Goal: Information Seeking & Learning: Learn about a topic

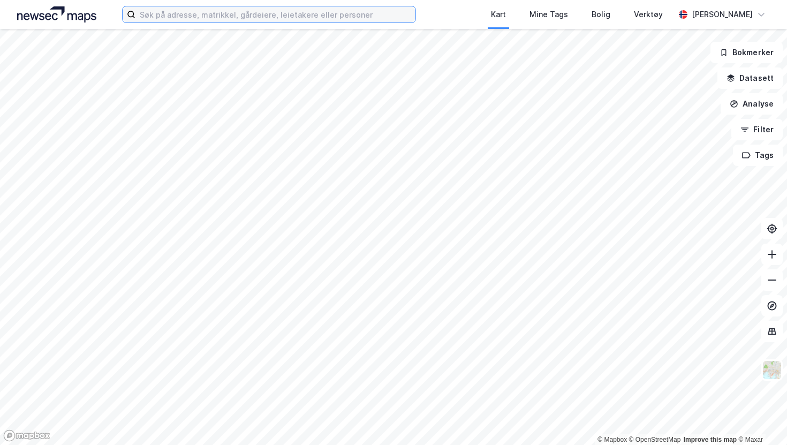
click at [183, 17] on input at bounding box center [275, 14] width 280 height 16
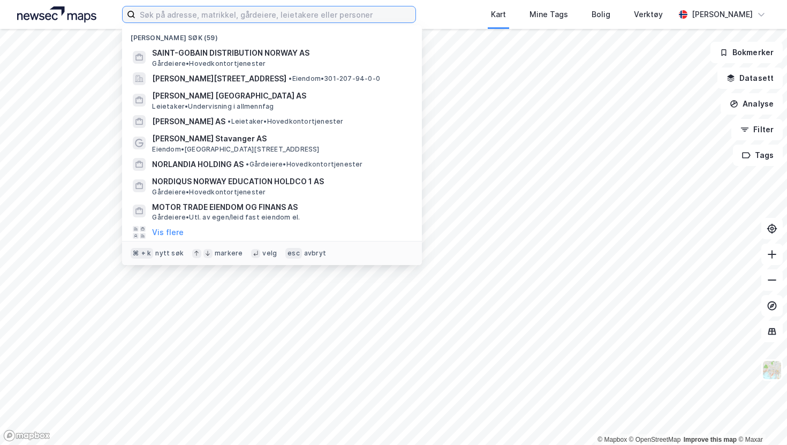
paste input "[PERSON_NAME] Investor AS"
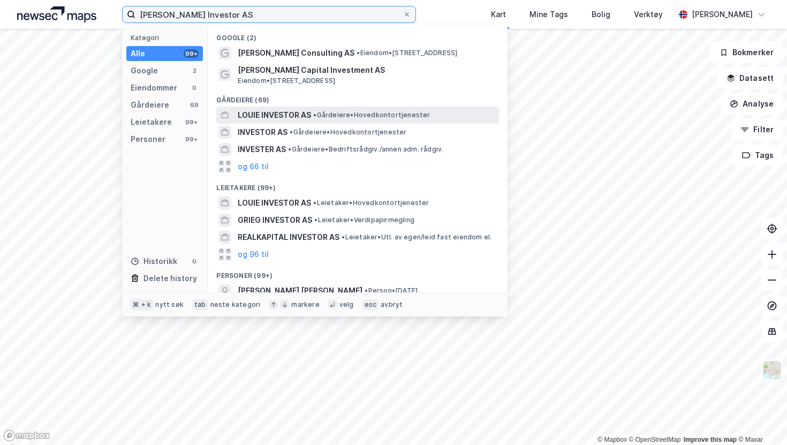
type input "[PERSON_NAME] Investor AS"
click at [263, 113] on span "LOUIE INVESTOR AS" at bounding box center [274, 115] width 73 height 13
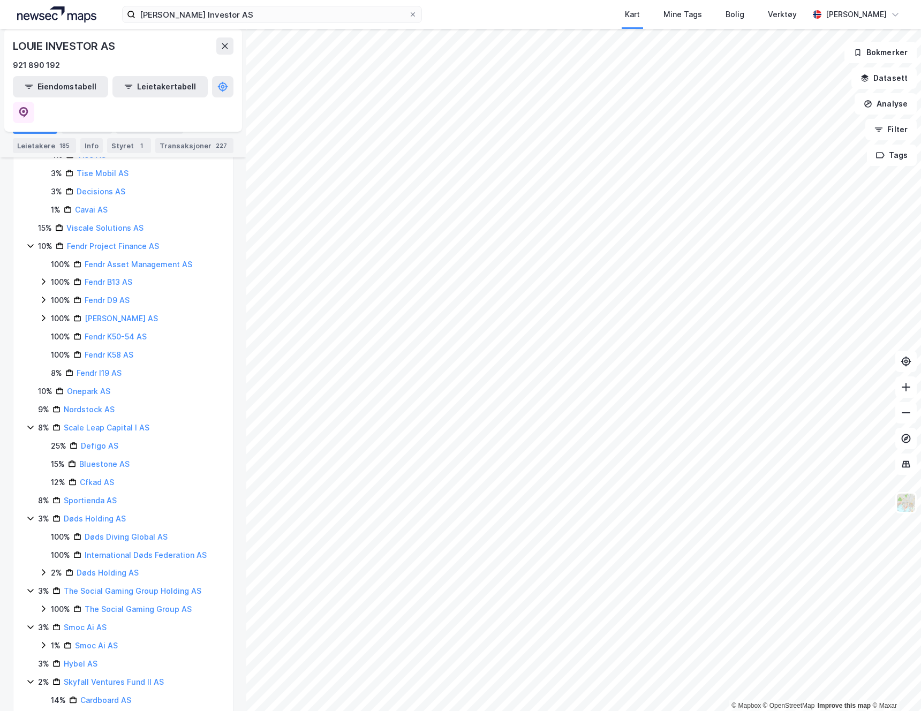
scroll to position [719, 0]
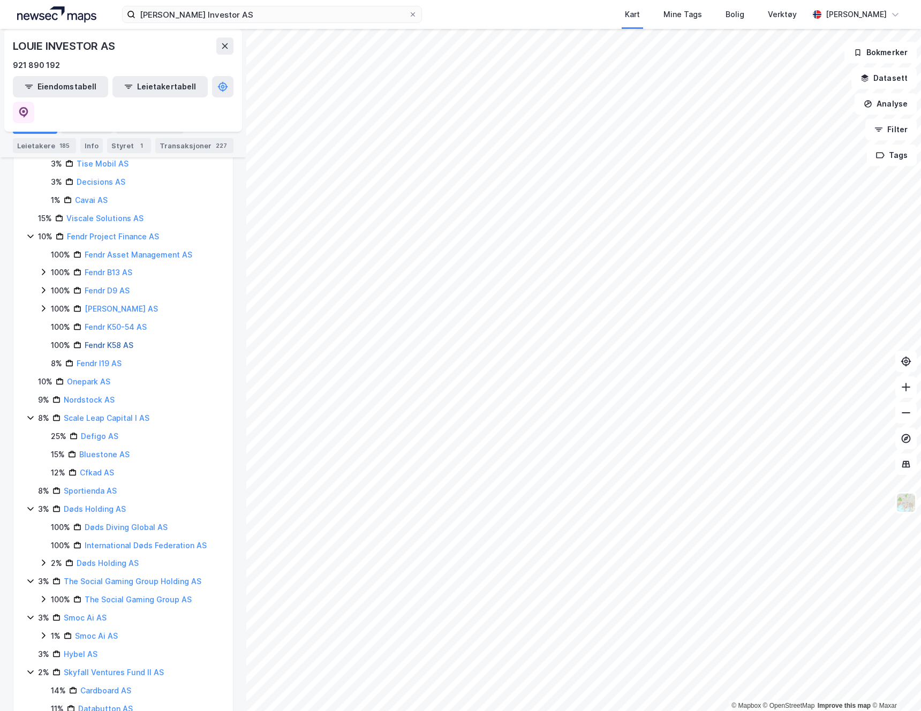
click at [98, 341] on link "Fendr K58 AS" at bounding box center [109, 345] width 49 height 9
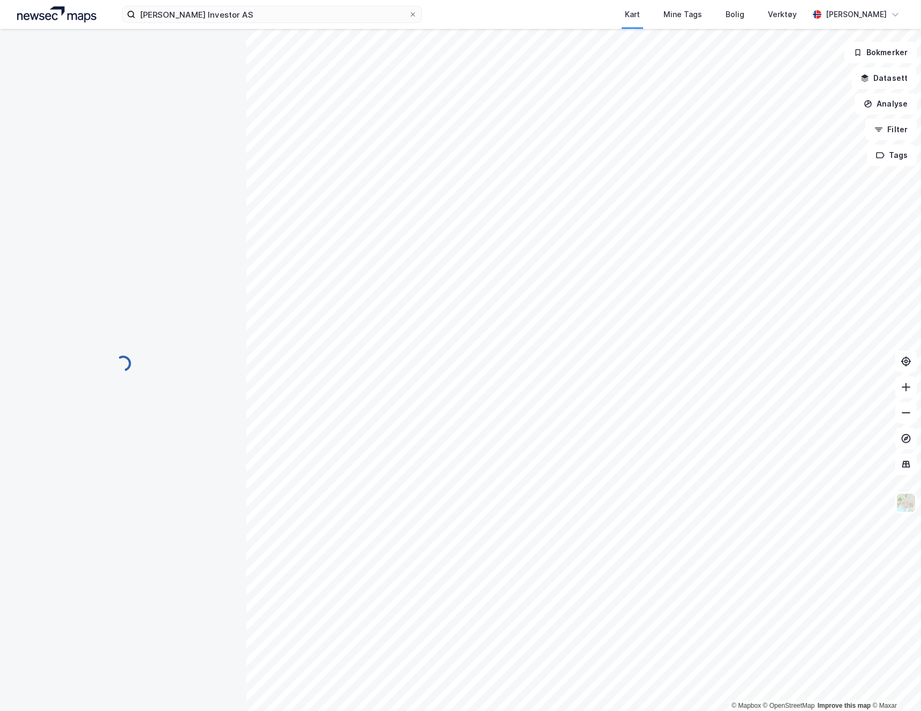
scroll to position [0, 0]
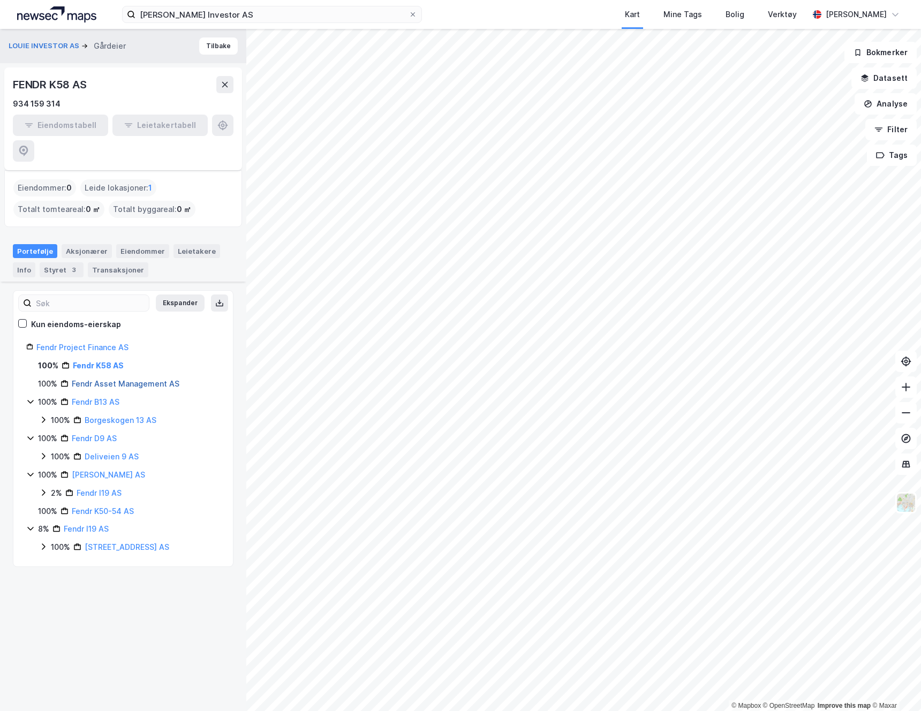
click at [116, 379] on link "Fendr Asset Management AS" at bounding box center [126, 383] width 108 height 9
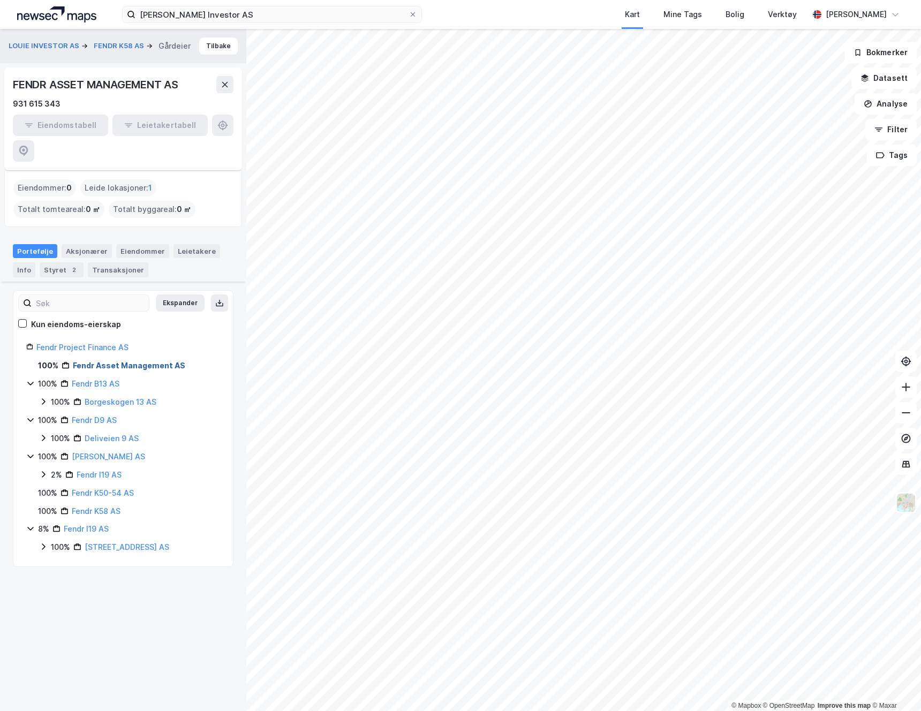
click at [133, 361] on link "Fendr Asset Management AS" at bounding box center [129, 365] width 112 height 9
click at [106, 444] on link "Industriveien 19 AS" at bounding box center [127, 546] width 85 height 9
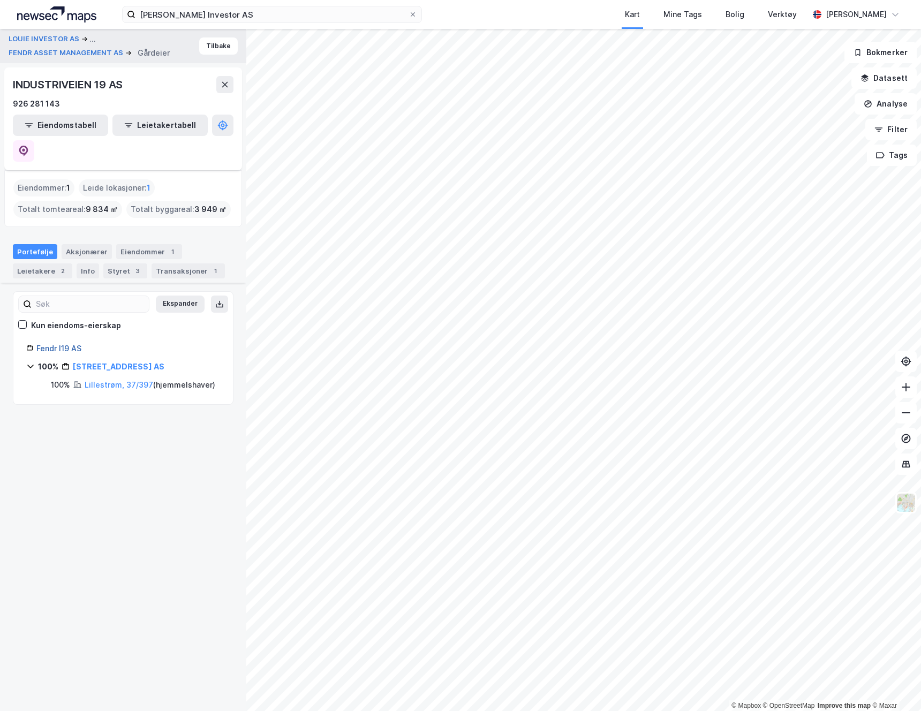
click at [52, 344] on link "Fendr I19 AS" at bounding box center [58, 348] width 45 height 9
click at [29, 146] on icon at bounding box center [23, 151] width 11 height 11
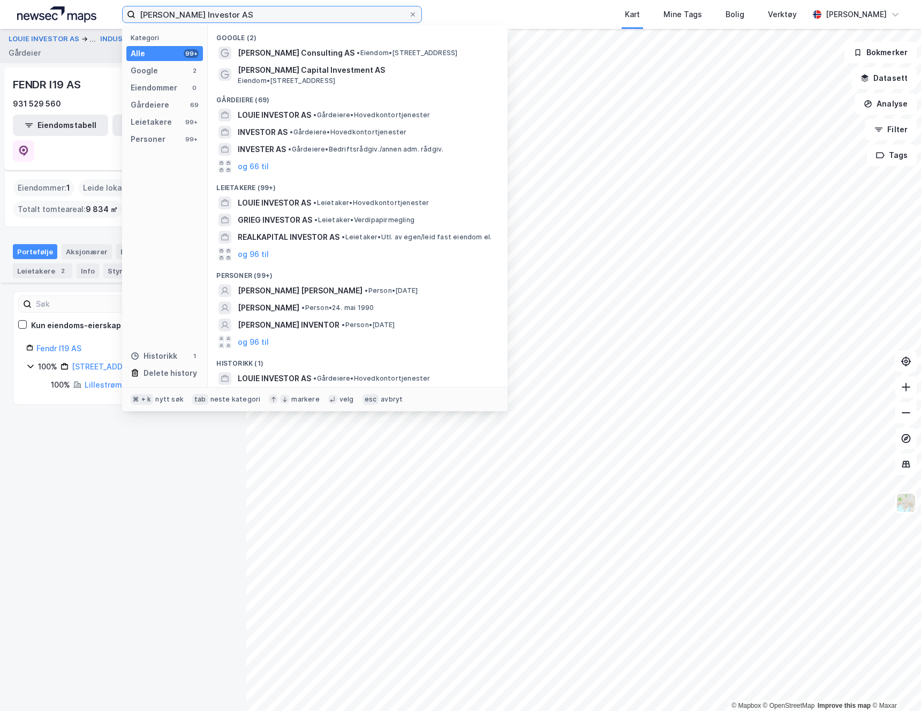
drag, startPoint x: 241, startPoint y: 19, endPoint x: 68, endPoint y: 5, distance: 173.5
click at [69, 6] on div "Louie Investor AS Kategori Alle 99+ Google 2 Eiendommer 0 Gårdeiere 69 Leietake…" at bounding box center [460, 14] width 921 height 29
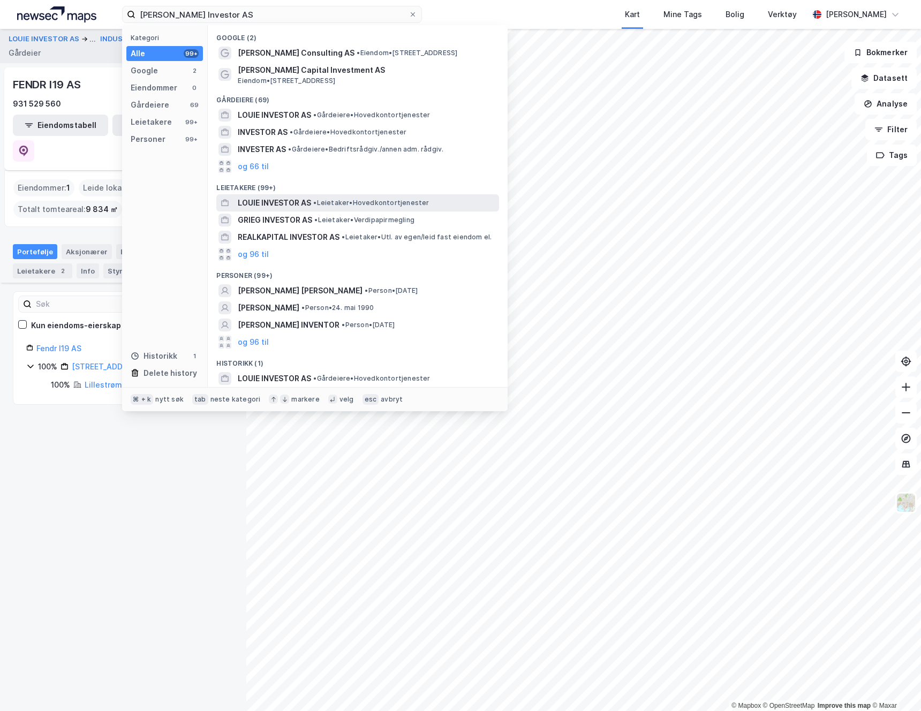
click at [278, 197] on span "LOUIE INVESTOR AS" at bounding box center [274, 203] width 73 height 13
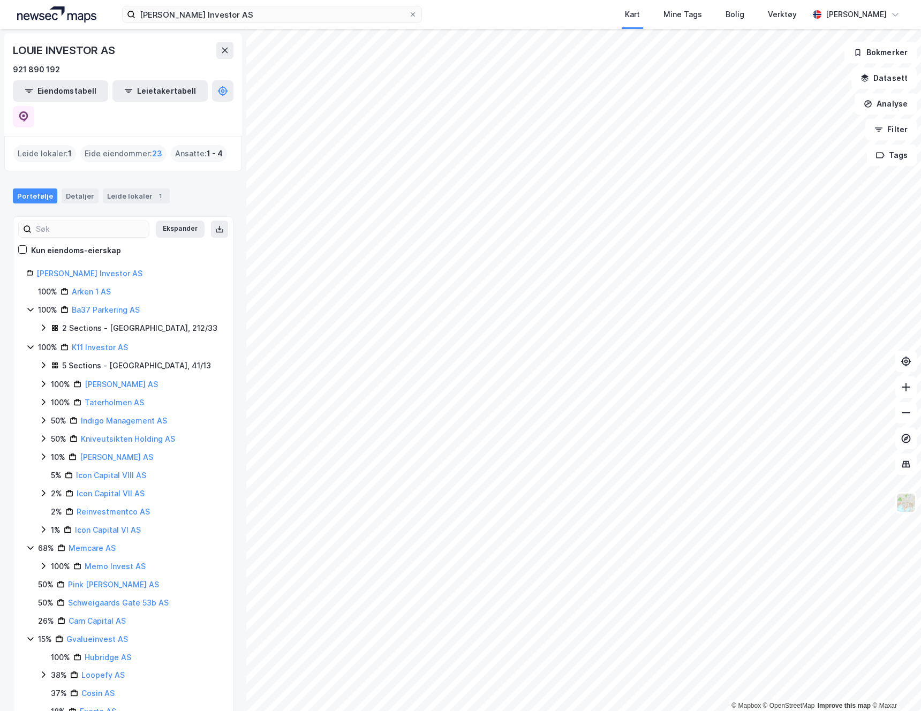
click at [138, 145] on div "Eide eiendommer : 23" at bounding box center [123, 153] width 86 height 17
click at [71, 94] on button "Eiendomstabell" at bounding box center [60, 90] width 95 height 21
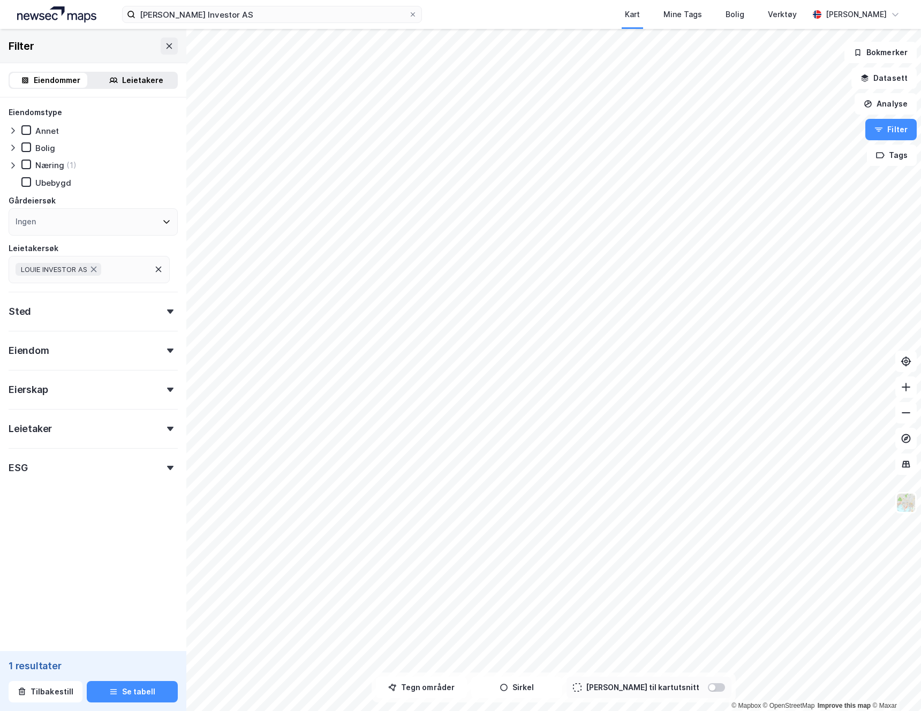
click at [163, 314] on div "Sted" at bounding box center [93, 307] width 169 height 31
click at [163, 356] on div "Eiendom" at bounding box center [93, 346] width 169 height 31
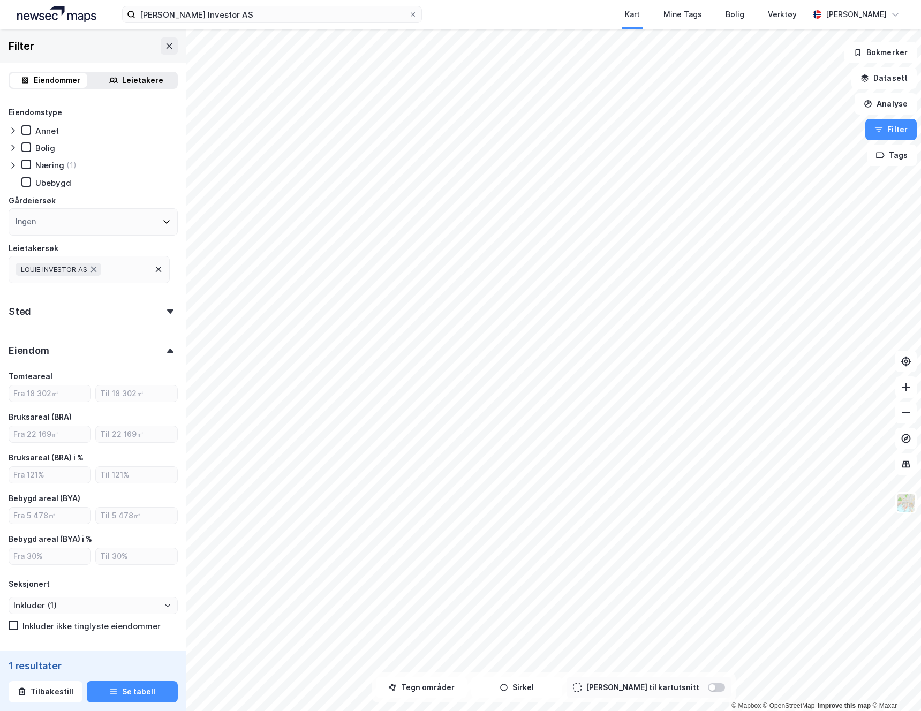
click at [163, 356] on div "Eiendom" at bounding box center [93, 346] width 169 height 31
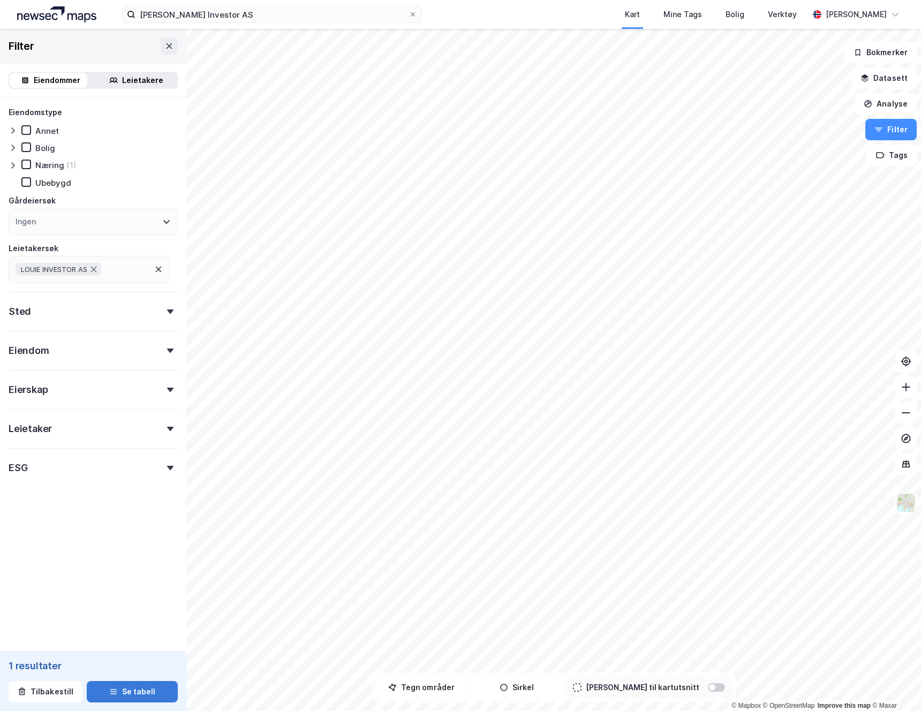
drag, startPoint x: 122, startPoint y: 674, endPoint x: 124, endPoint y: 687, distance: 13.0
click at [123, 444] on div "1 resultater Tilbakestill Se tabell" at bounding box center [93, 681] width 186 height 60
click at [125, 444] on button "Se tabell" at bounding box center [132, 691] width 91 height 21
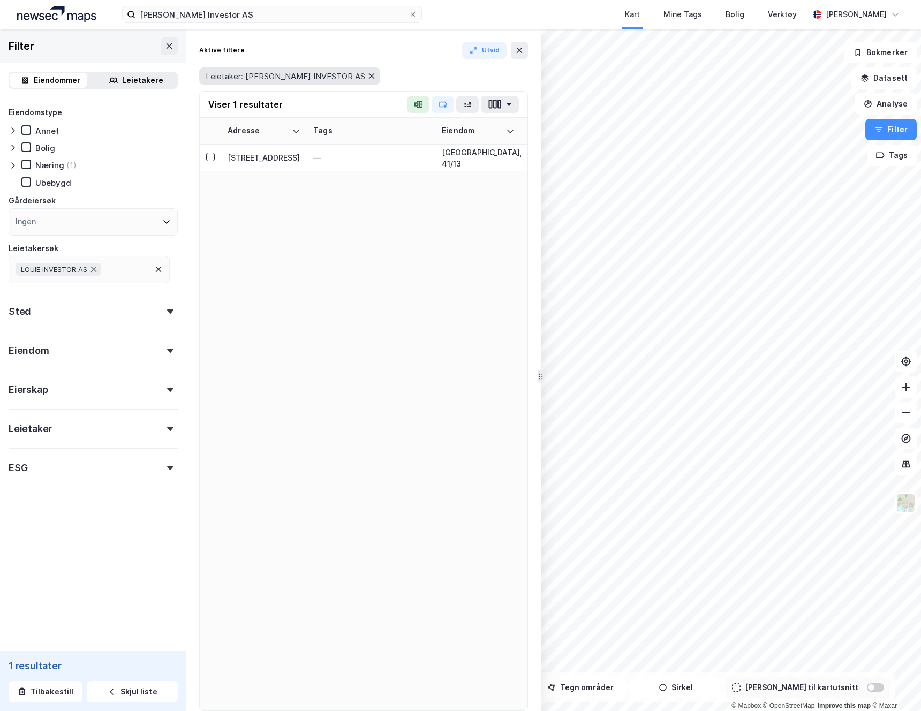
click at [369, 77] on icon at bounding box center [372, 75] width 6 height 5
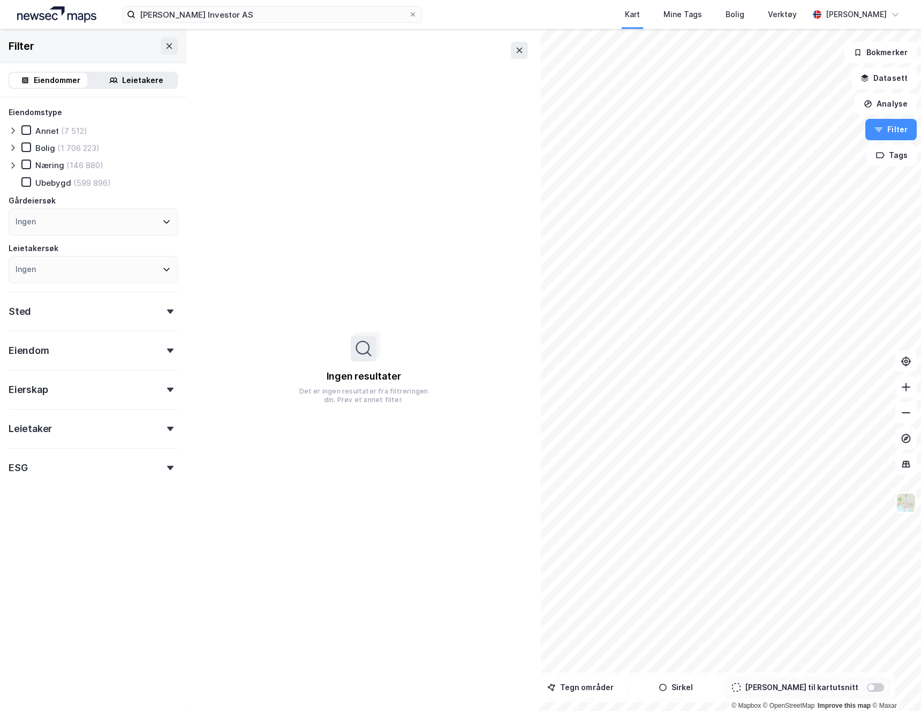
click at [111, 223] on div "Ingen" at bounding box center [93, 221] width 169 height 27
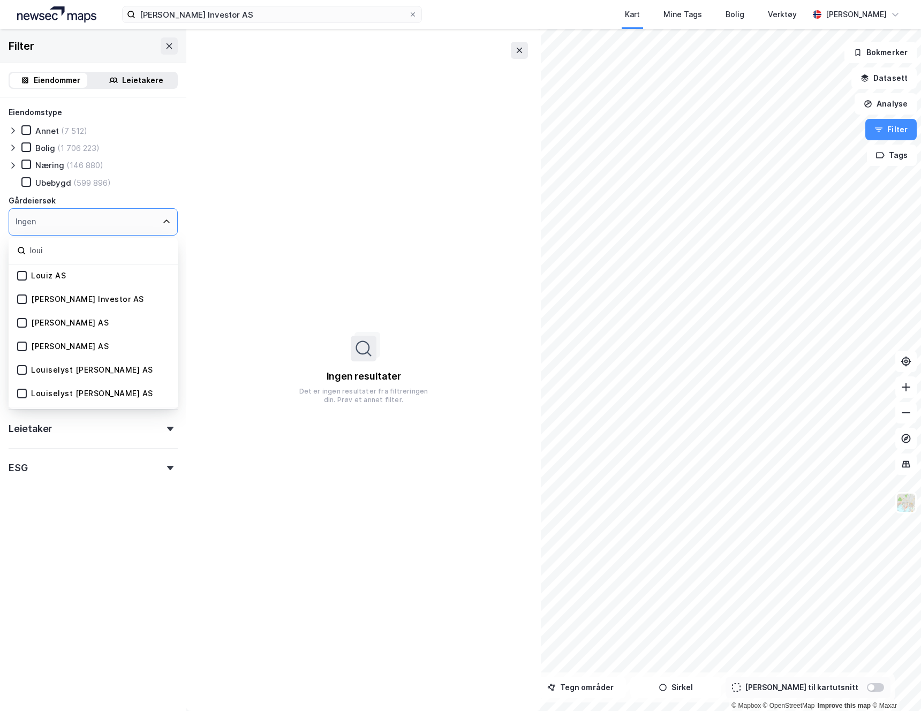
type input "loui"
click at [82, 303] on div "Louie Investor AS" at bounding box center [87, 300] width 113 height 10
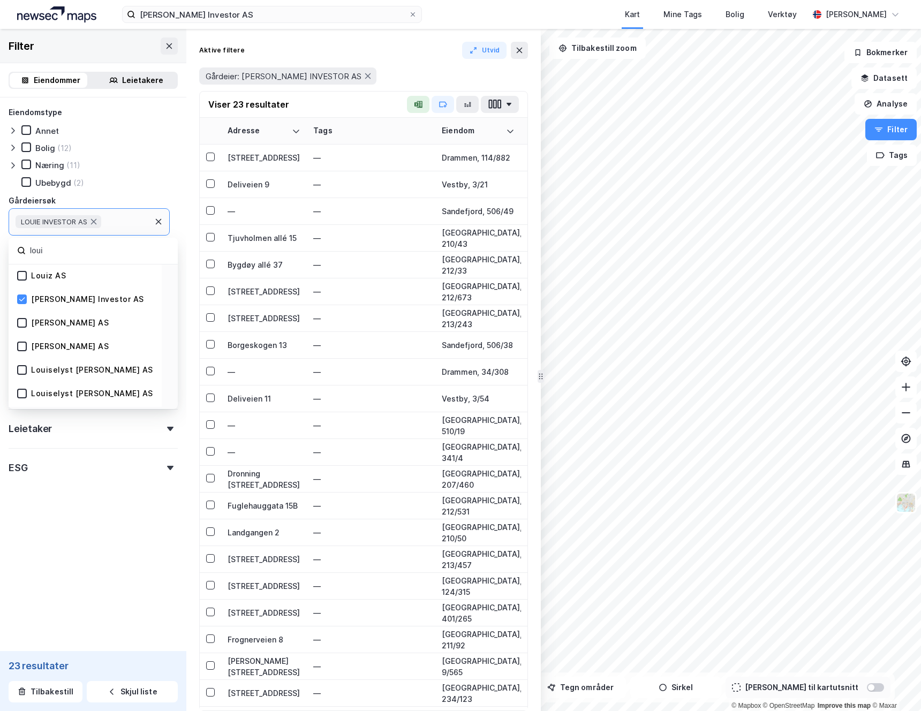
click at [178, 267] on div "Eiendomstype Annet Bolig (12) Næring (11) Ubebygd (2) Gårdeiersøk LOUIE INVESTO…" at bounding box center [93, 318] width 186 height 443
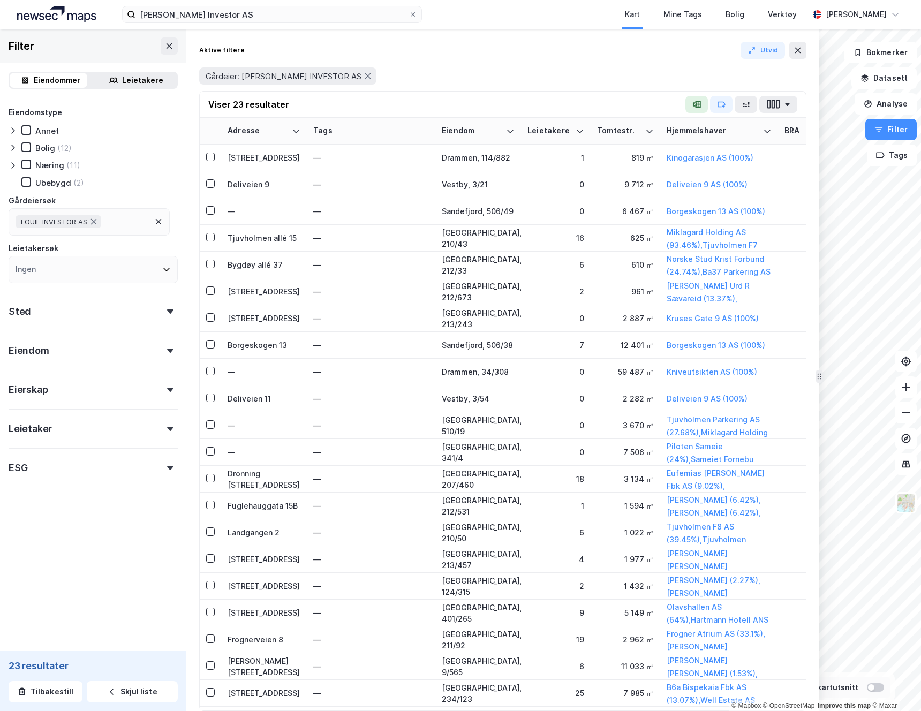
drag, startPoint x: 540, startPoint y: 186, endPoint x: 819, endPoint y: 201, distance: 278.9
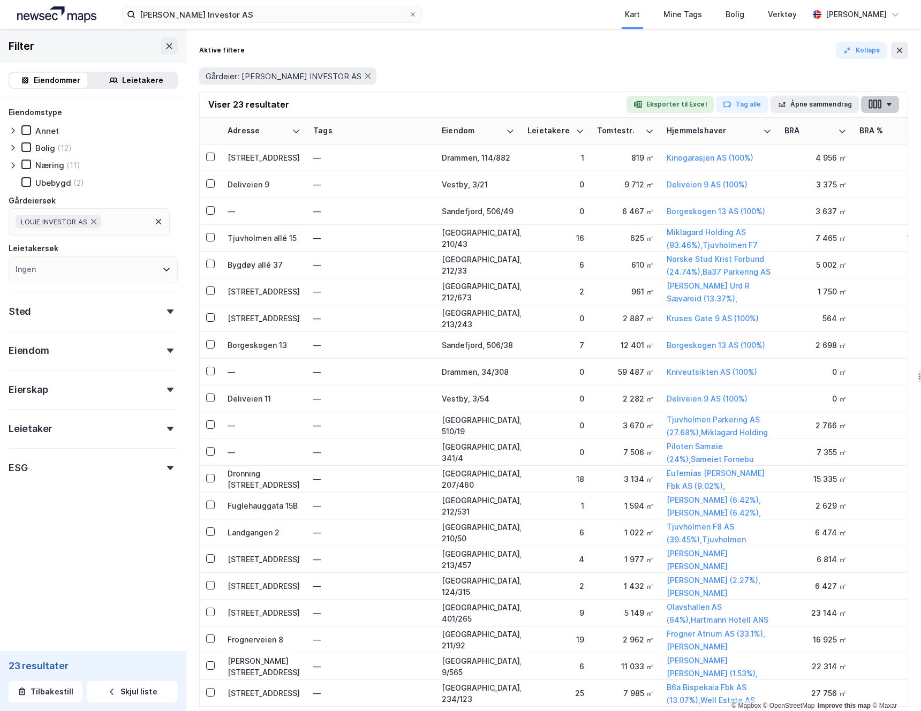
click at [787, 107] on button "button" at bounding box center [880, 104] width 38 height 17
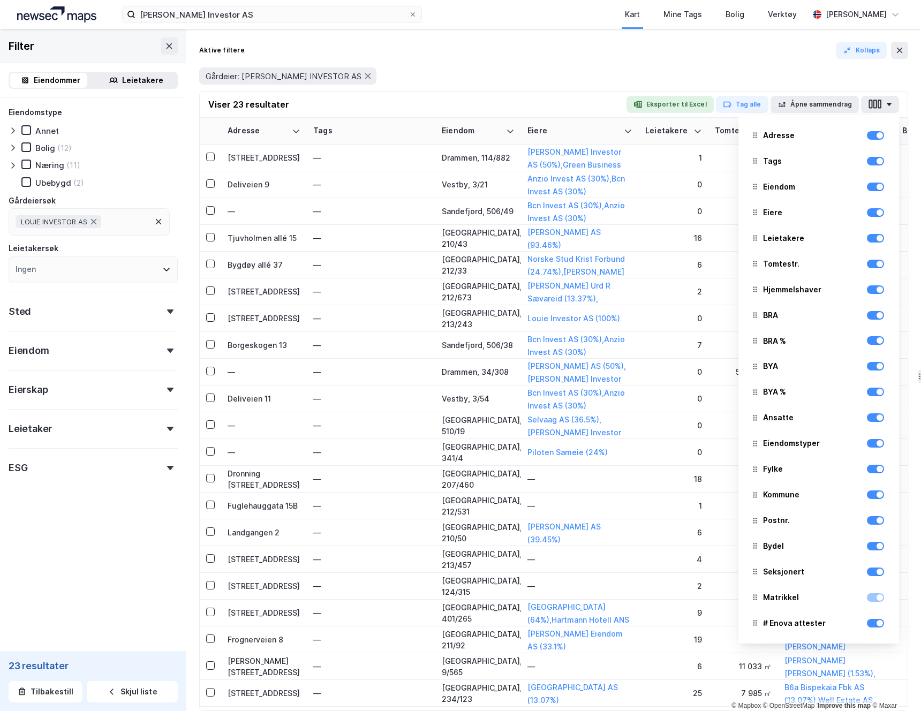
click at [567, 71] on div "Gårdeier: LOUIE INVESTOR AS" at bounding box center [553, 75] width 709 height 17
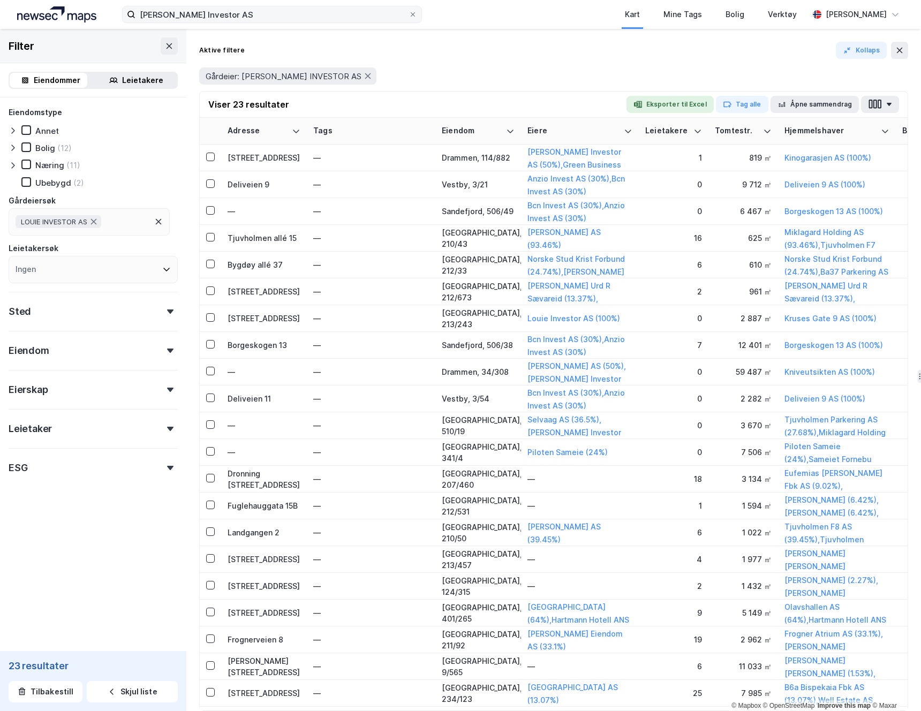
click at [412, 15] on icon at bounding box center [413, 14] width 4 height 4
click at [409, 15] on input "Louie Investor AS" at bounding box center [271, 14] width 273 height 16
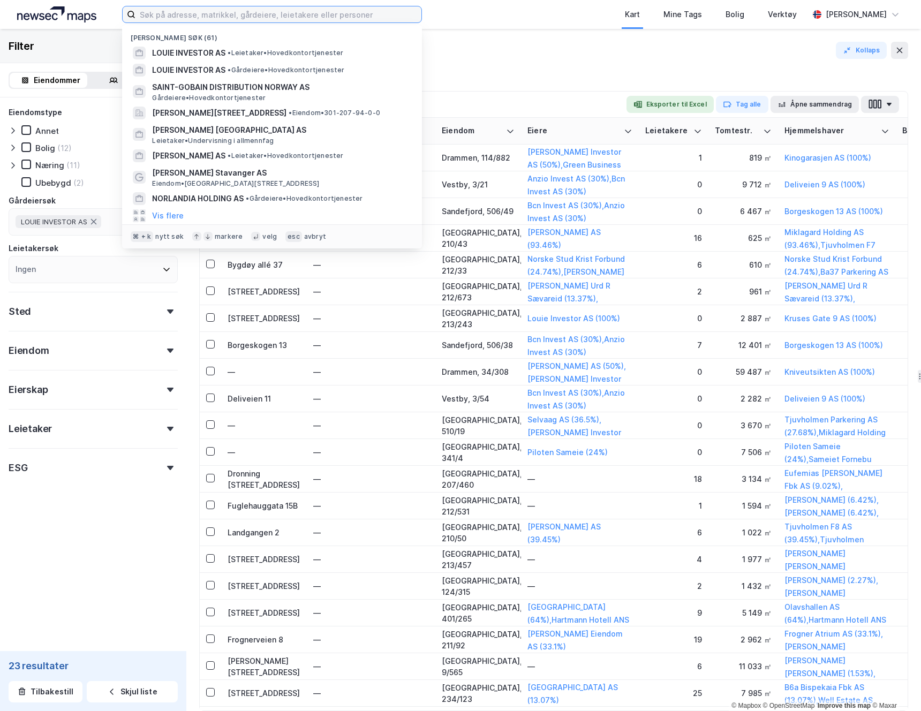
click at [260, 14] on input at bounding box center [278, 14] width 286 height 16
paste input "Tveit Eiendomsutvikling AS"
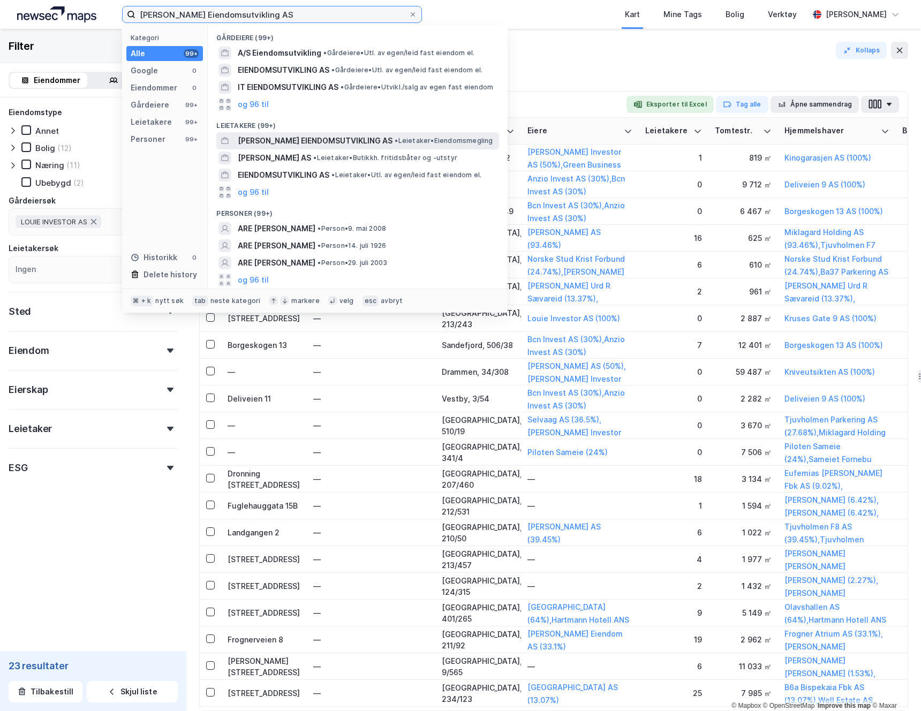
type input "Tveit Eiendomsutvikling AS"
click at [297, 139] on span "TVEIT EIENDOMSUTVIKLING AS" at bounding box center [315, 140] width 155 height 13
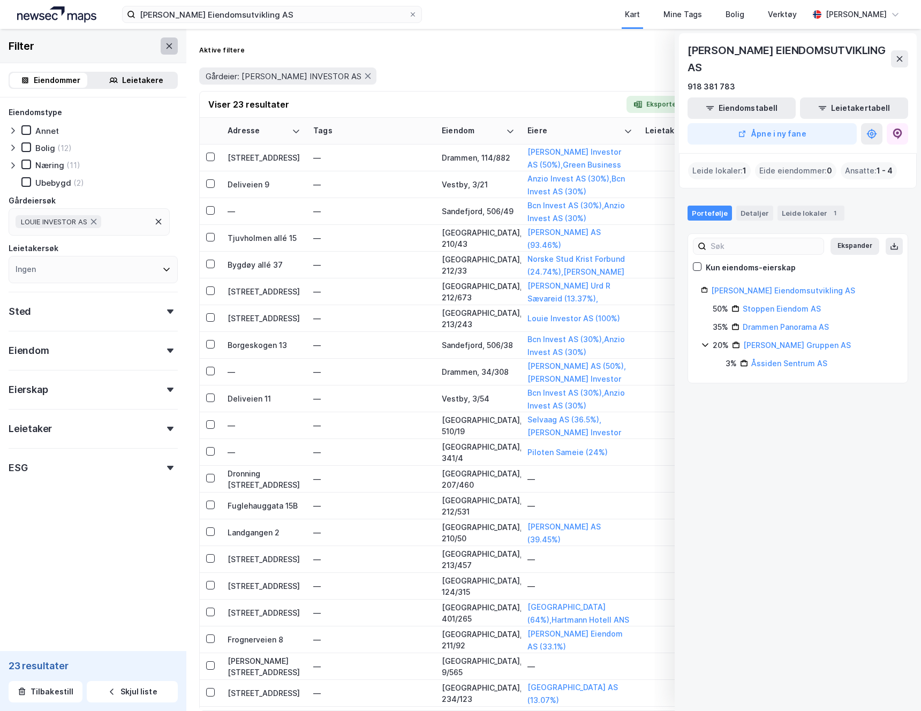
click at [165, 47] on icon at bounding box center [169, 46] width 9 height 9
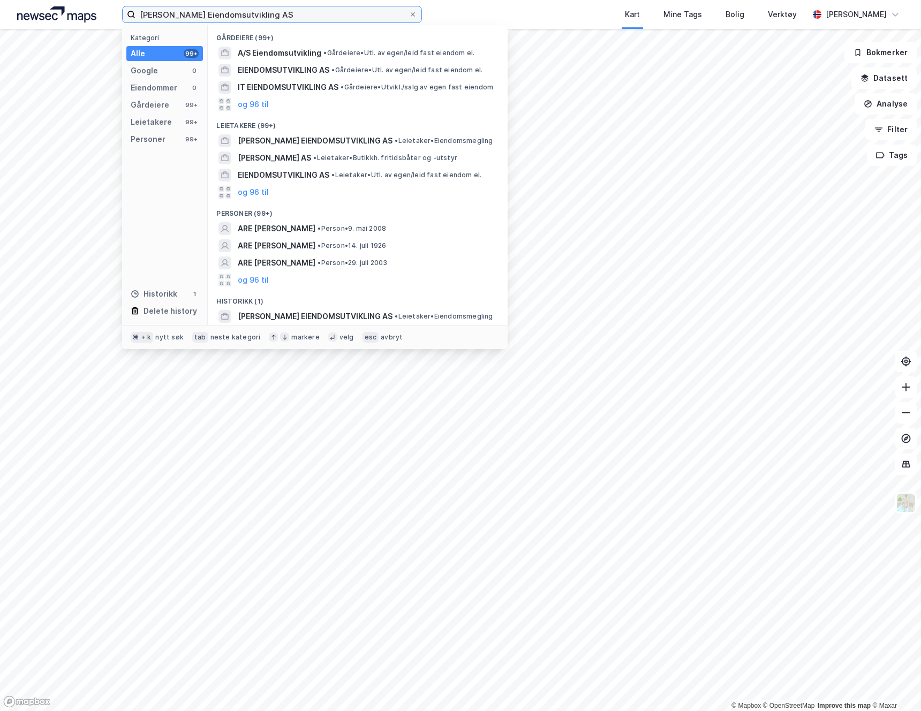
click at [276, 17] on input "Tveit Eiendomsutvikling AS" at bounding box center [271, 14] width 273 height 16
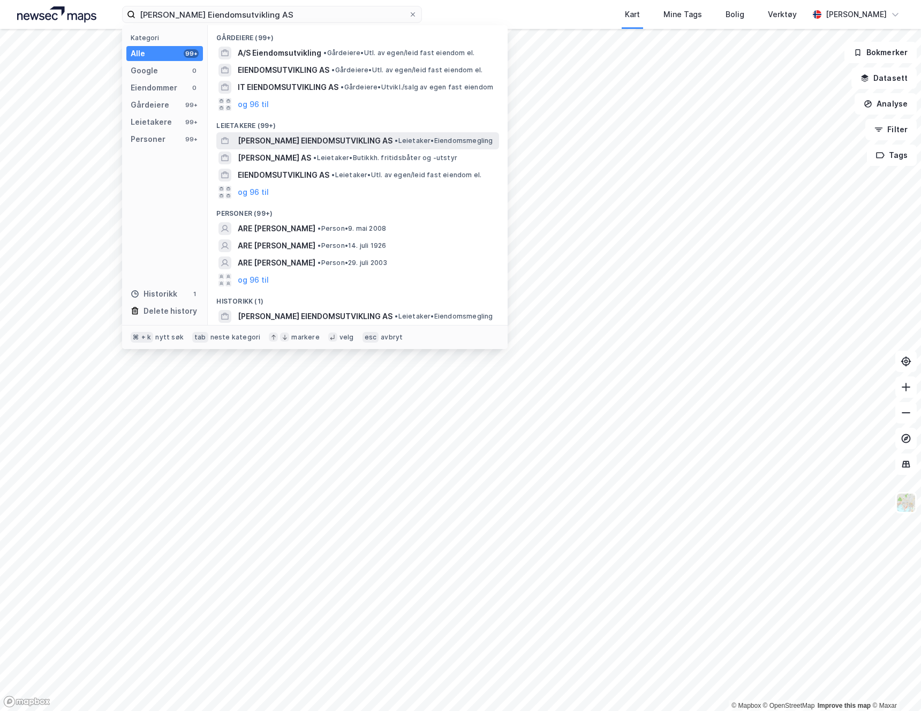
click at [296, 140] on span "TVEIT EIENDOMSUTVIKLING AS" at bounding box center [315, 140] width 155 height 13
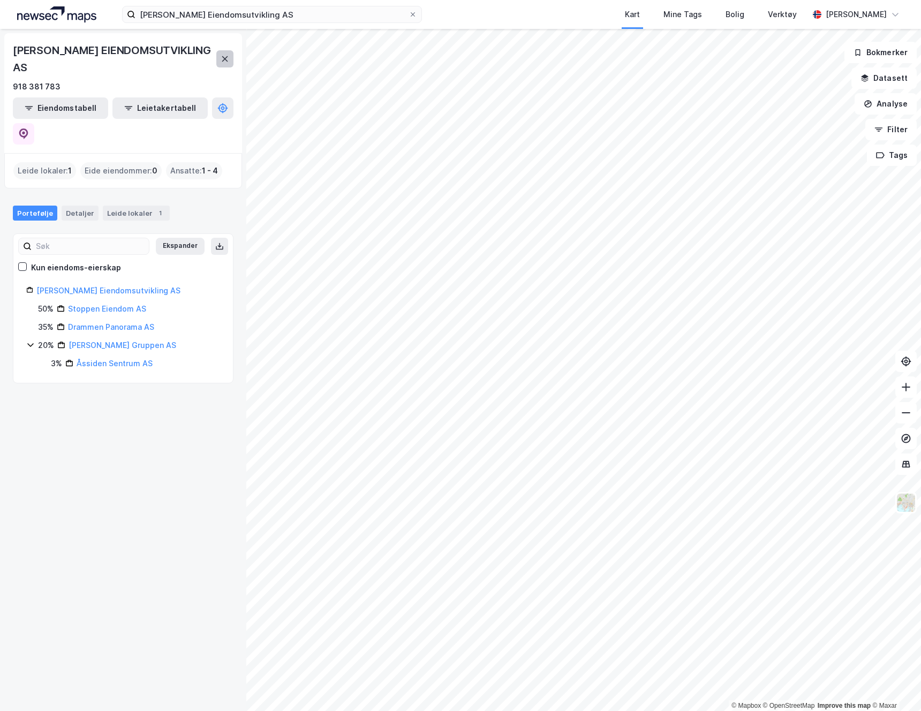
click at [230, 51] on button at bounding box center [224, 58] width 17 height 17
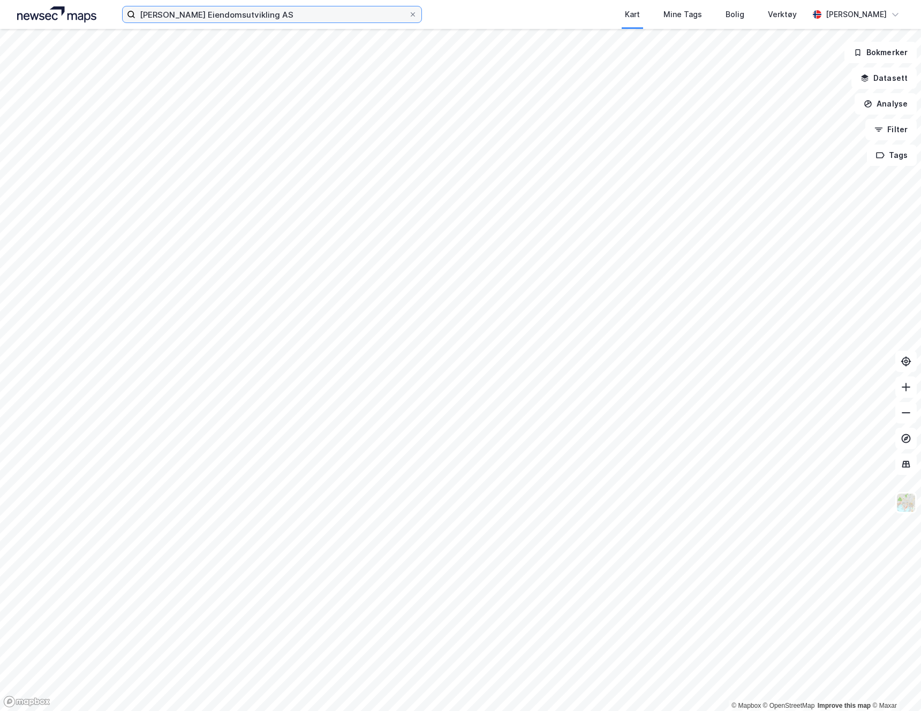
click at [252, 18] on input "Tveit Eiendomsutvikling AS" at bounding box center [271, 14] width 273 height 16
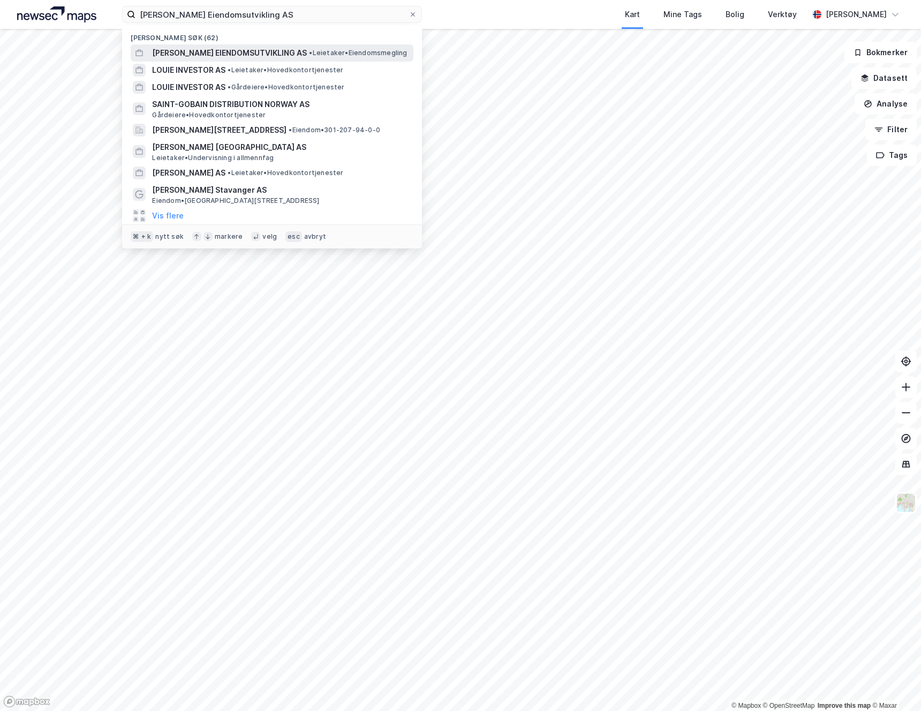
click at [190, 49] on span "TVEIT EIENDOMSUTVIKLING AS" at bounding box center [229, 53] width 155 height 13
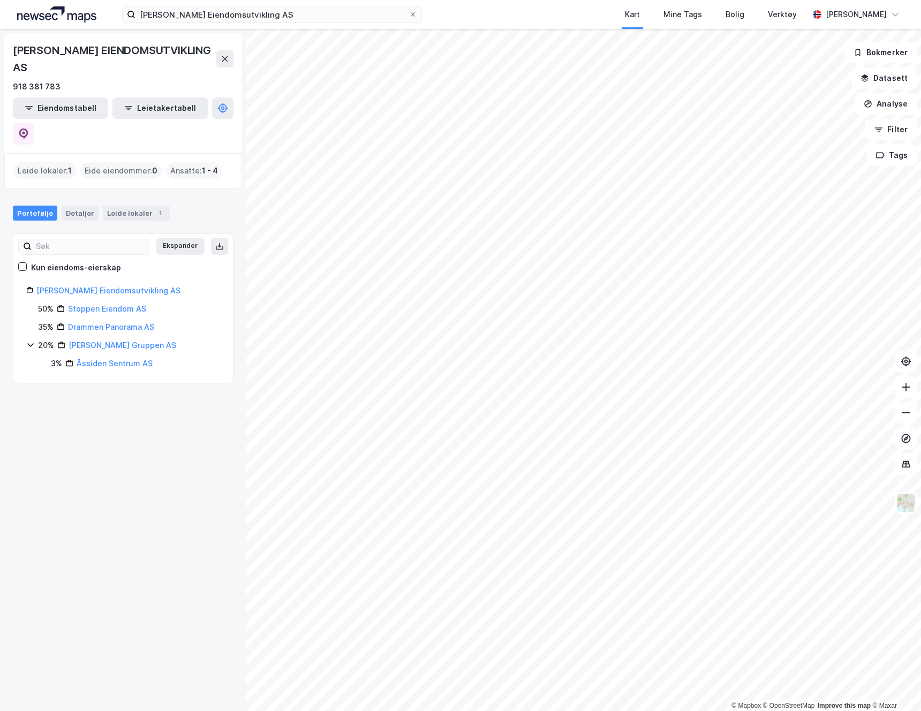
click at [131, 162] on div "Eide eiendommer : 0" at bounding box center [120, 170] width 81 height 17
click at [56, 162] on div "Leide lokaler : 1" at bounding box center [44, 170] width 63 height 17
click at [145, 97] on button "Leietakertabell" at bounding box center [159, 107] width 95 height 21
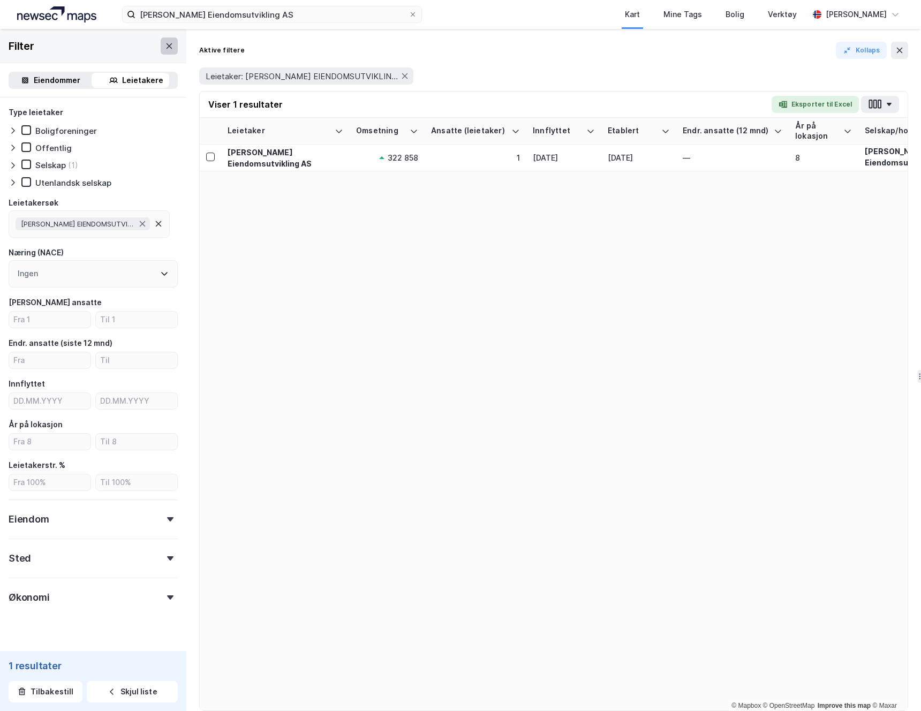
click at [167, 47] on icon at bounding box center [170, 45] width 6 height 5
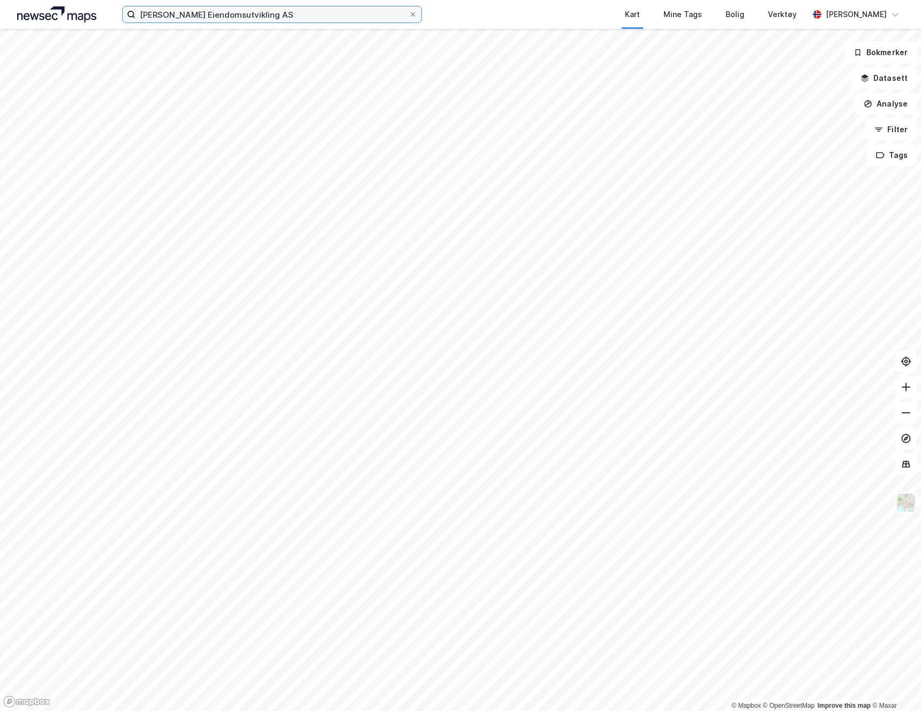
click at [399, 18] on input "Tveit Eiendomsutvikling AS" at bounding box center [271, 14] width 273 height 16
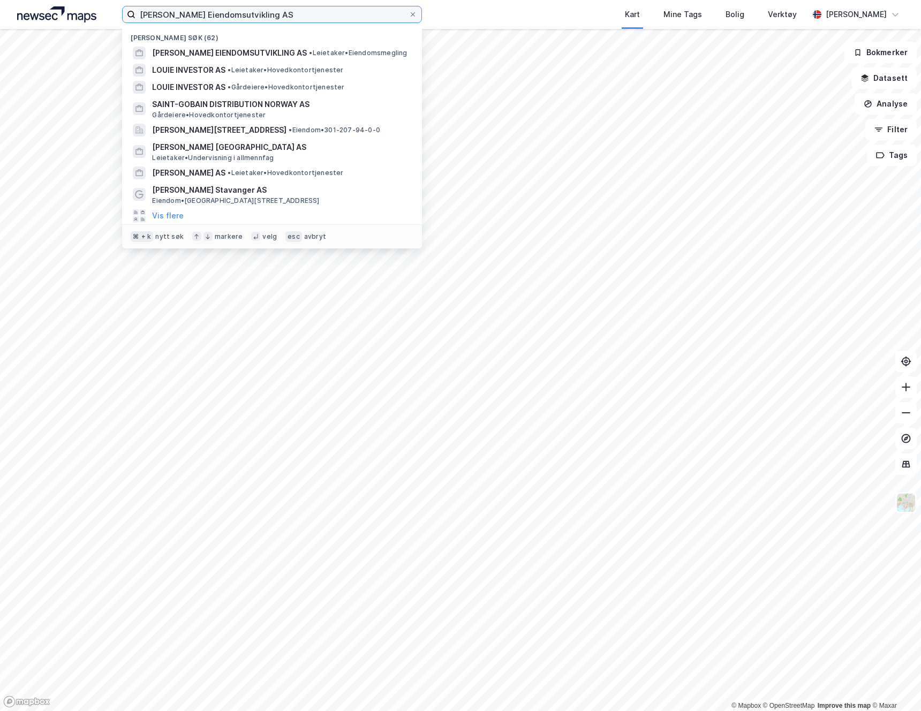
drag, startPoint x: 304, startPoint y: 17, endPoint x: 89, endPoint y: 18, distance: 214.7
click at [89, 18] on div "Tveit Eiendomsutvikling AS Nylige søk (62) TVEIT EIENDOMSUTVIKLING AS • Leietak…" at bounding box center [460, 14] width 921 height 29
click at [255, 17] on input at bounding box center [278, 14] width 286 height 16
paste input "Håkon Rasmus Festøy"
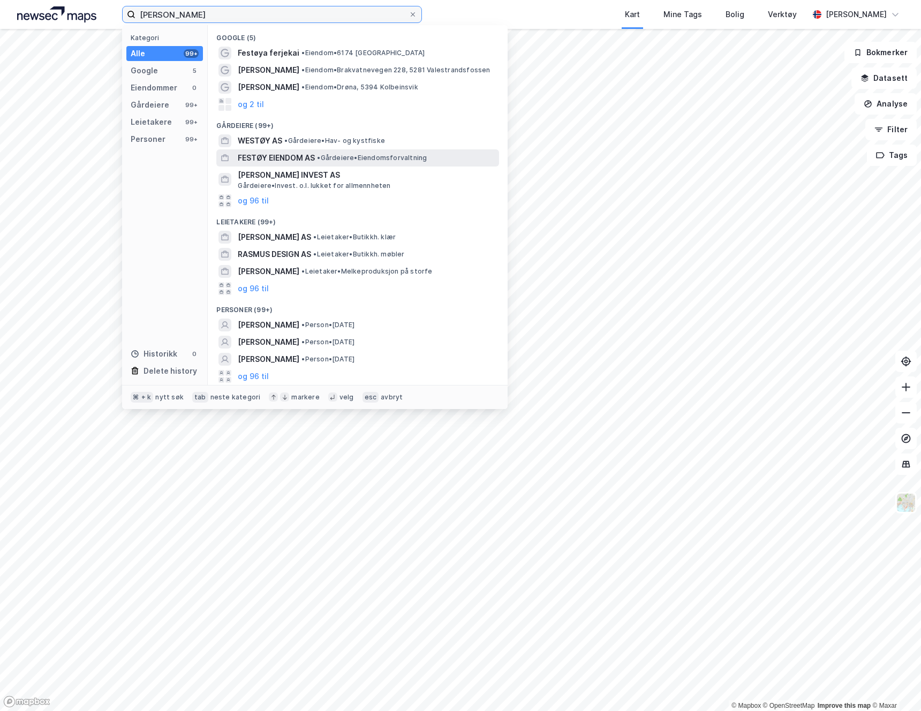
type input "Håkon Rasmus Festøy"
click at [305, 159] on span "FESTØY EIENDOM AS" at bounding box center [276, 158] width 77 height 13
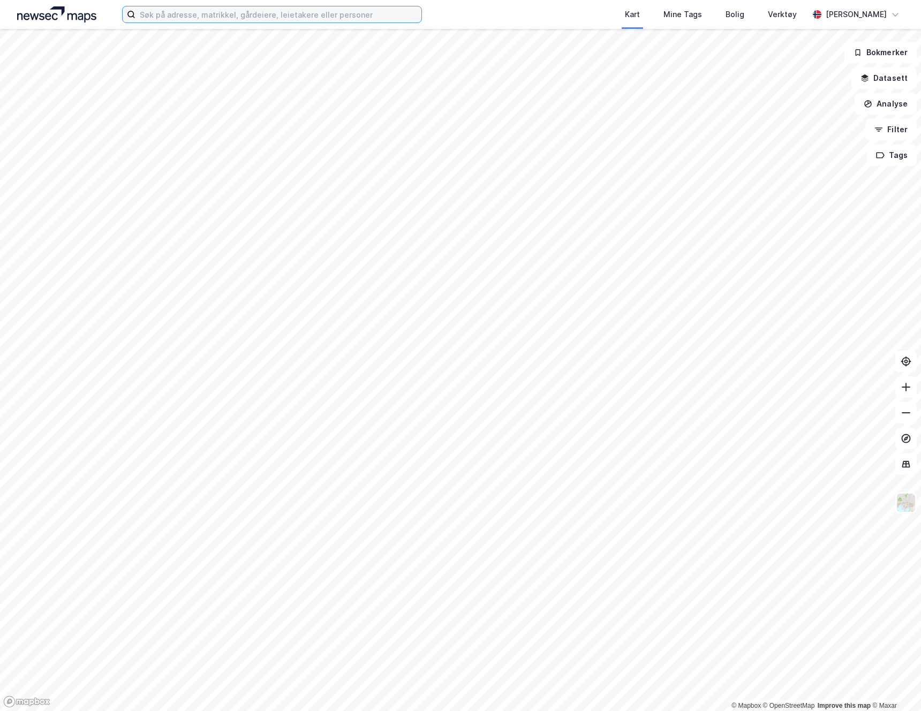
click at [208, 16] on input at bounding box center [278, 14] width 286 height 16
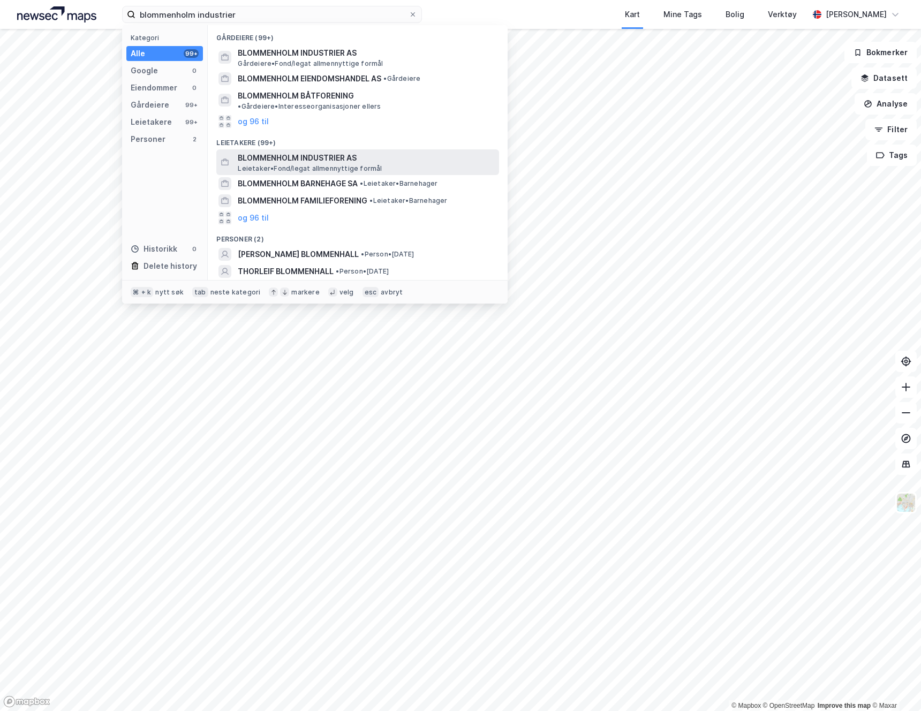
click at [292, 164] on span "Leietaker • Fond/legat allmennyttige formål" at bounding box center [310, 168] width 144 height 9
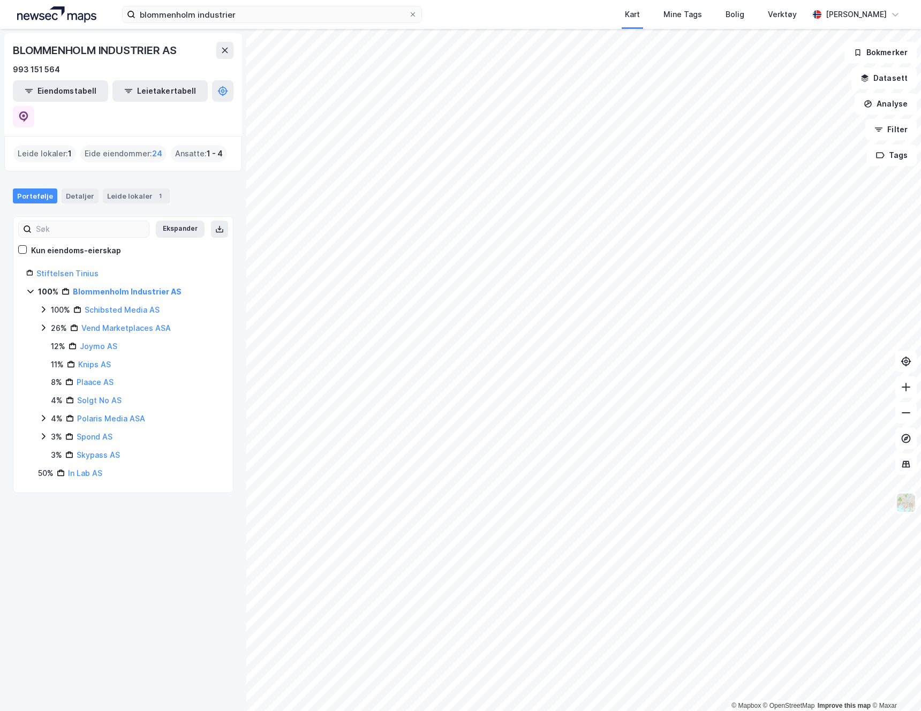
click at [145, 145] on div "Eide eiendommer : 24" at bounding box center [123, 153] width 86 height 17
click at [144, 145] on div "Eide eiendommer : 24" at bounding box center [123, 153] width 86 height 17
click at [58, 145] on div "Leide lokaler : 1" at bounding box center [44, 153] width 63 height 17
click at [128, 145] on div "Eide eiendommer : 24" at bounding box center [123, 153] width 86 height 17
click at [198, 145] on div "Ansatte : 1 - 4" at bounding box center [199, 153] width 56 height 17
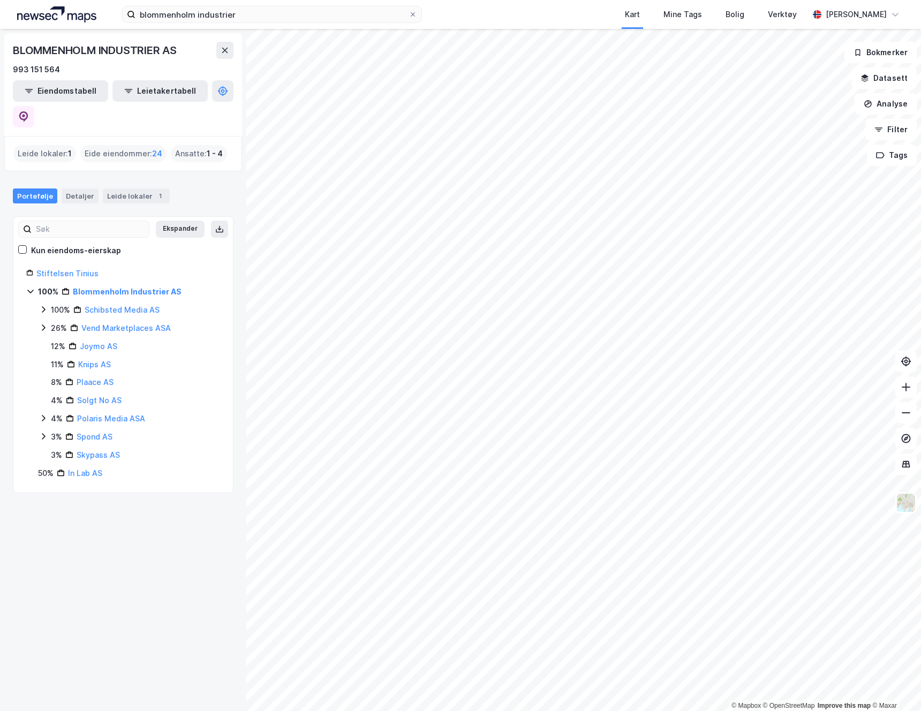
click at [133, 145] on div "Eide eiendommer : 24" at bounding box center [123, 153] width 86 height 17
click at [156, 147] on span "24" at bounding box center [157, 153] width 10 height 13
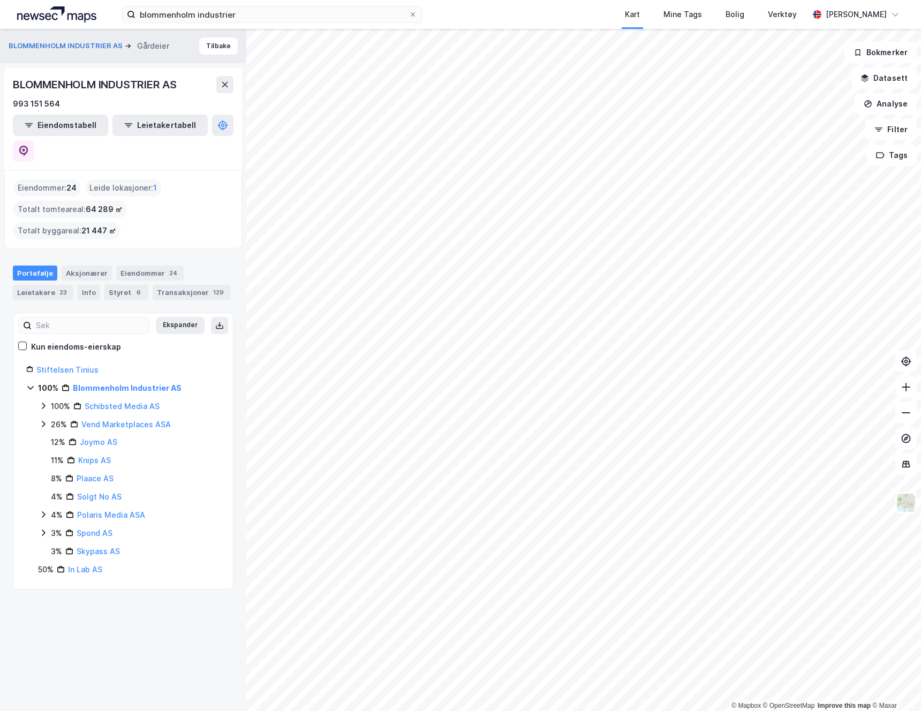
click at [57, 179] on div "Eiendommer : 24" at bounding box center [46, 187] width 67 height 17
click at [154, 266] on div "Eiendommer 24" at bounding box center [149, 273] width 67 height 15
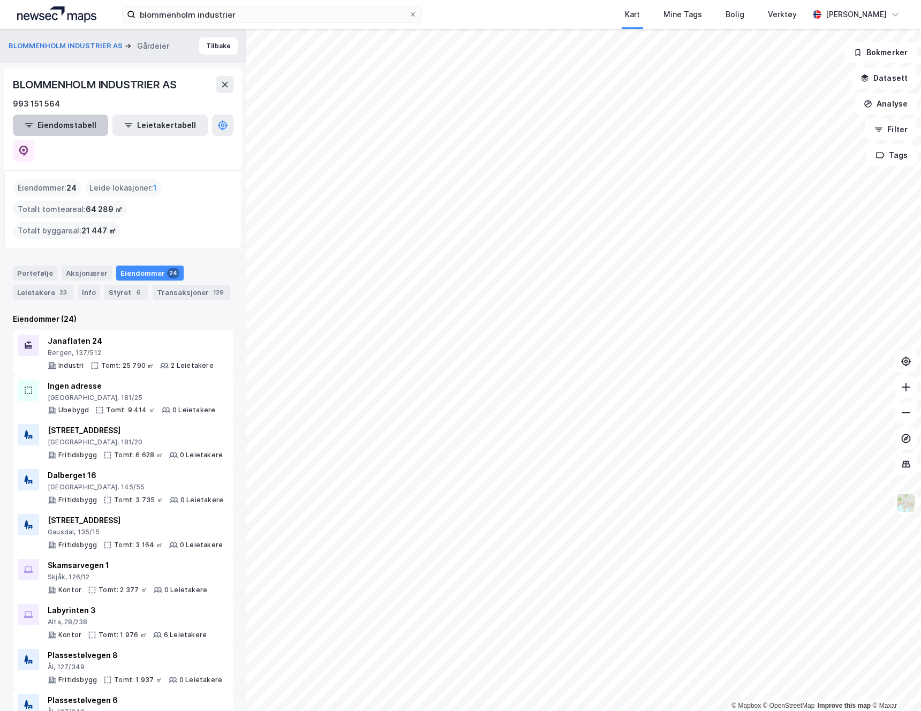
click at [41, 128] on button "Eiendomstabell" at bounding box center [60, 125] width 95 height 21
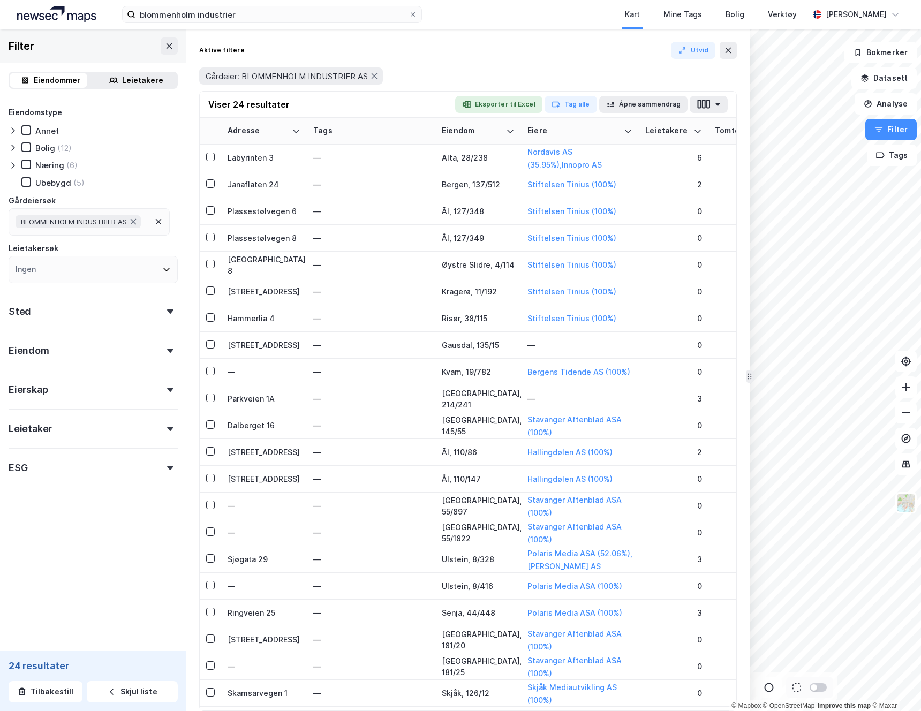
drag, startPoint x: 673, startPoint y: 194, endPoint x: 749, endPoint y: 195, distance: 76.6
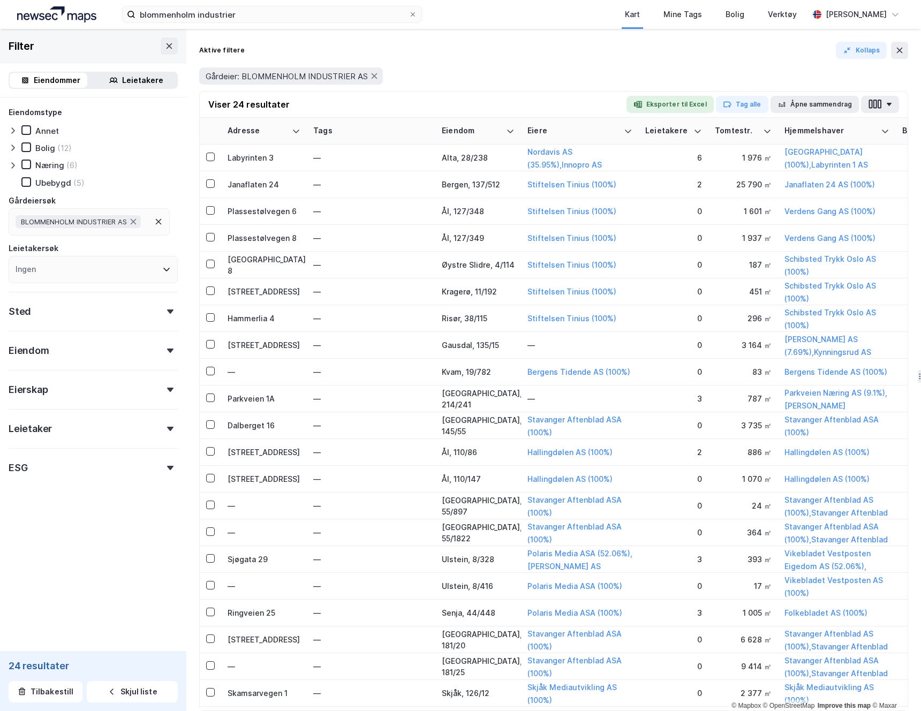
click at [457, 56] on div "Aktive filtere Kollaps" at bounding box center [553, 50] width 709 height 17
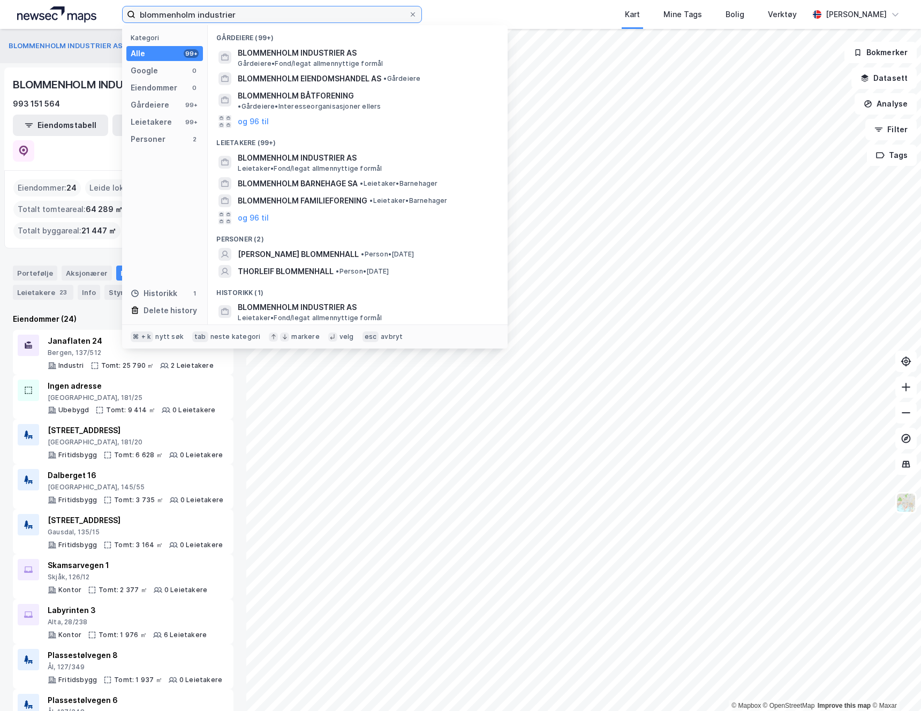
drag, startPoint x: 247, startPoint y: 14, endPoint x: 69, endPoint y: 7, distance: 178.5
click at [69, 7] on div "blommenholm industrier Kategori Alle 99+ Google 0 Eiendommer 0 Gårdeiere 99+ Le…" at bounding box center [460, 14] width 921 height 29
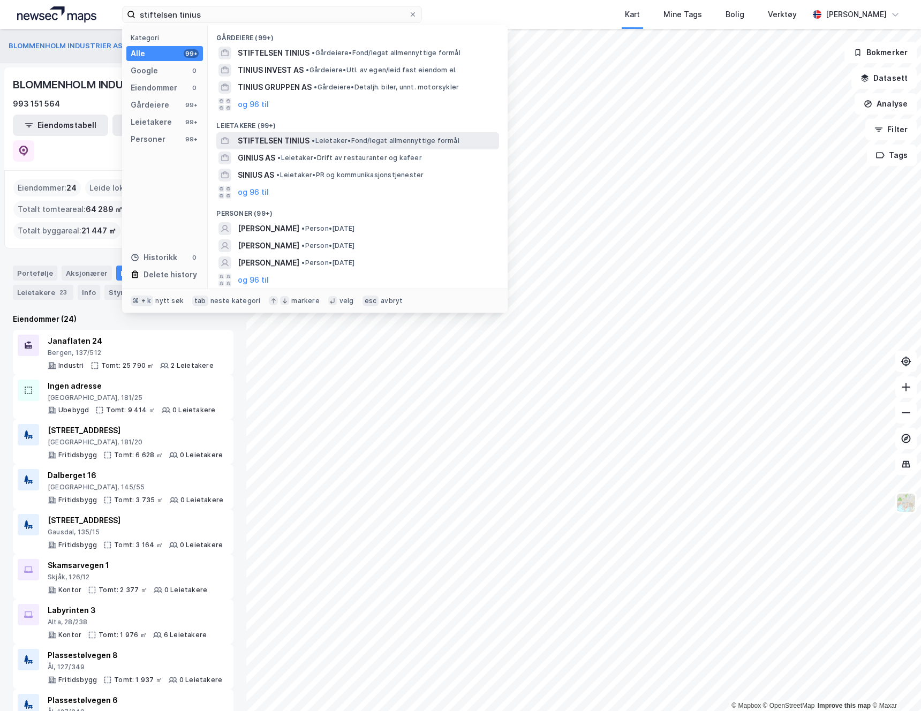
click at [271, 144] on span "STIFTELSEN TINIUS" at bounding box center [274, 140] width 72 height 13
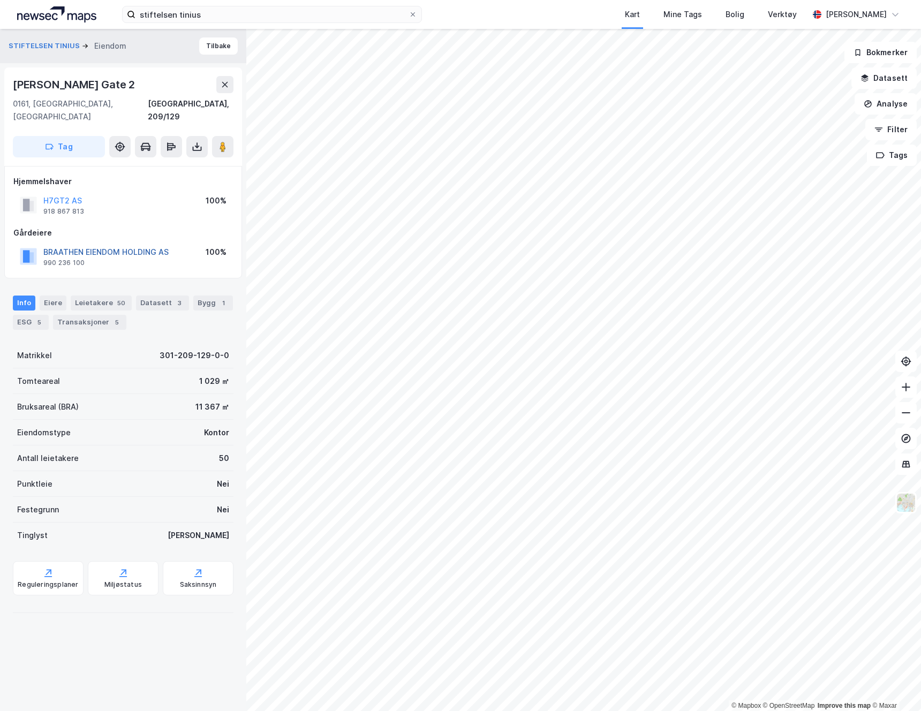
click at [0, 0] on button "BRAATHEN EIENDOM HOLDING AS" at bounding box center [0, 0] width 0 height 0
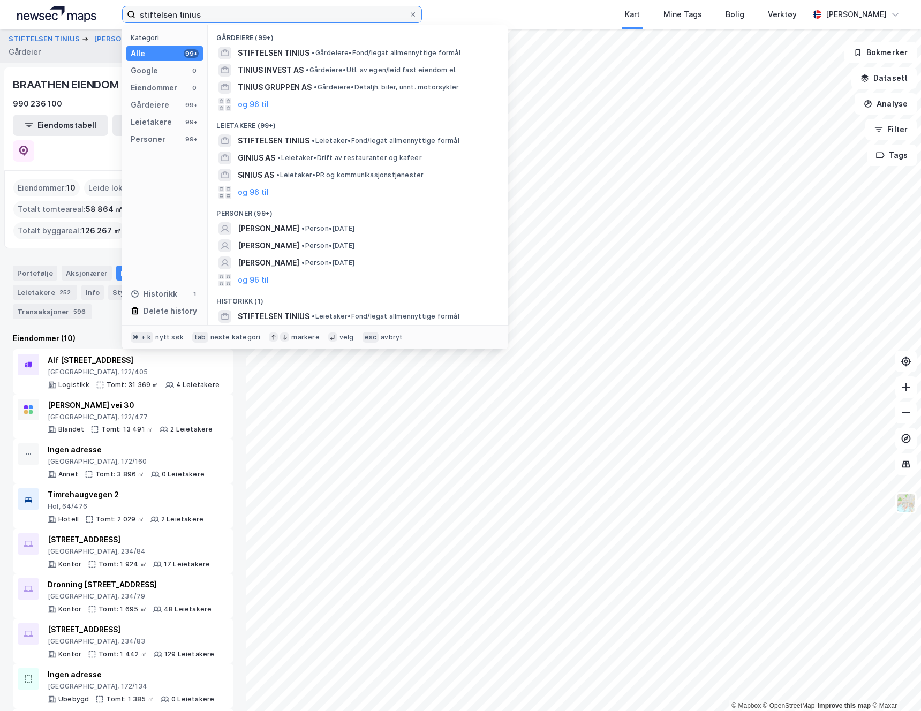
drag, startPoint x: 220, startPoint y: 13, endPoint x: 86, endPoint y: 11, distance: 133.9
click at [85, 10] on div "stiftelsen tinius Kategori Alle 99+ Google 0 Eiendommer 0 Gårdeiere 99+ Leietak…" at bounding box center [460, 14] width 921 height 29
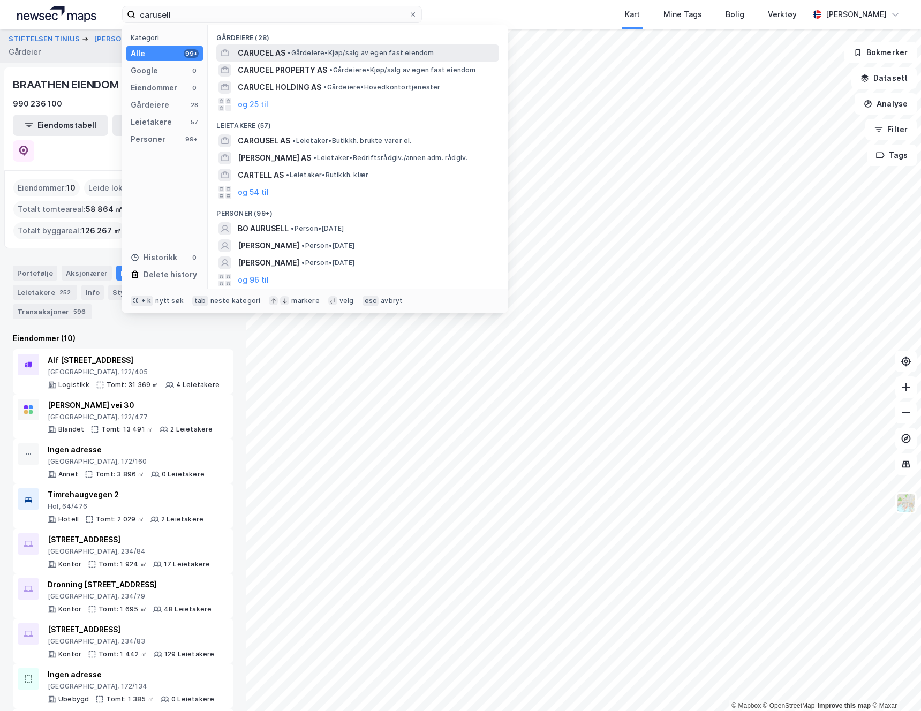
click at [266, 53] on span "CARUCEL AS" at bounding box center [262, 53] width 48 height 13
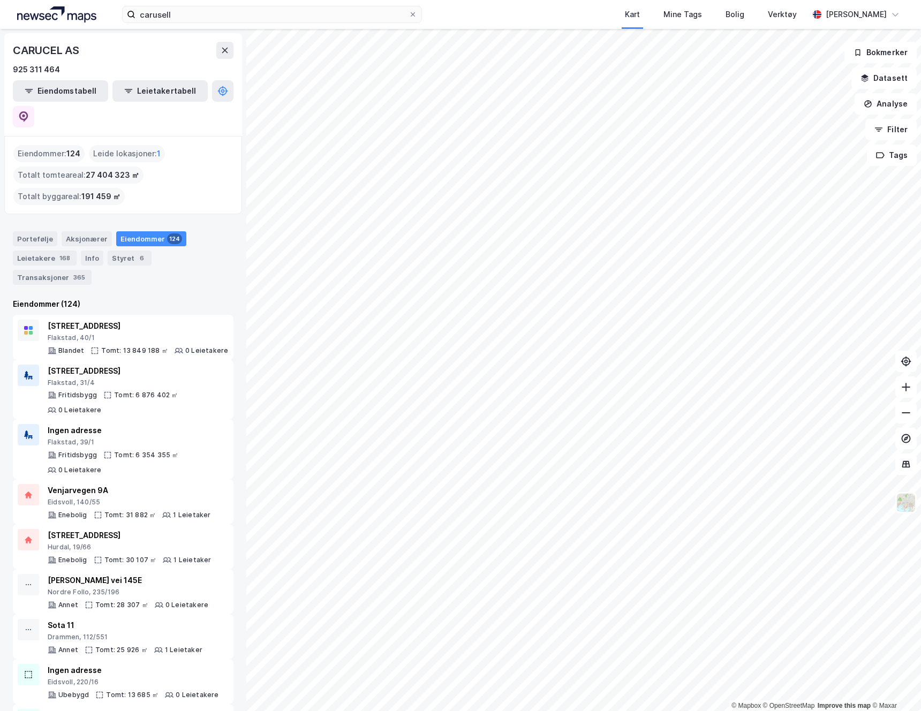
click at [152, 231] on div "Eiendommer 124" at bounding box center [151, 238] width 70 height 15
click at [87, 272] on div "365" at bounding box center [79, 277] width 16 height 11
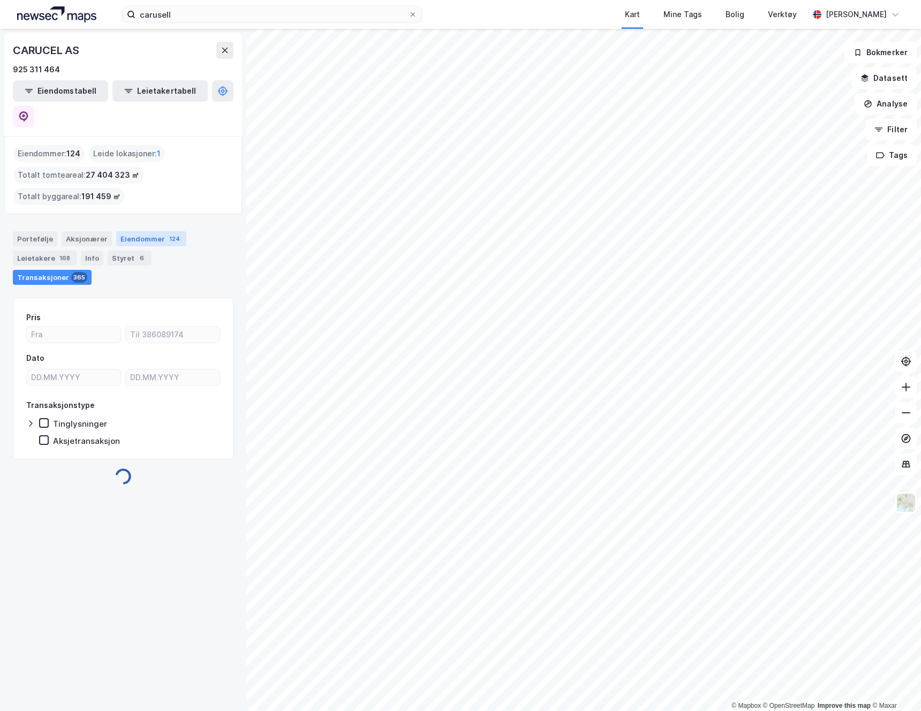
click at [150, 231] on div "Eiendommer 124" at bounding box center [151, 238] width 70 height 15
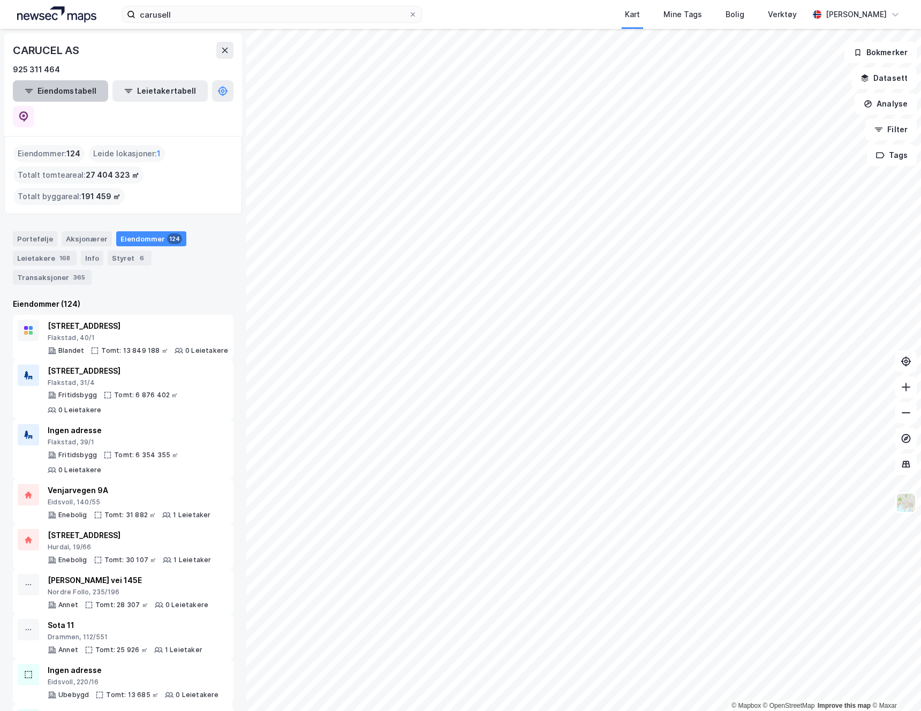
click at [69, 84] on button "Eiendomstabell" at bounding box center [60, 90] width 95 height 21
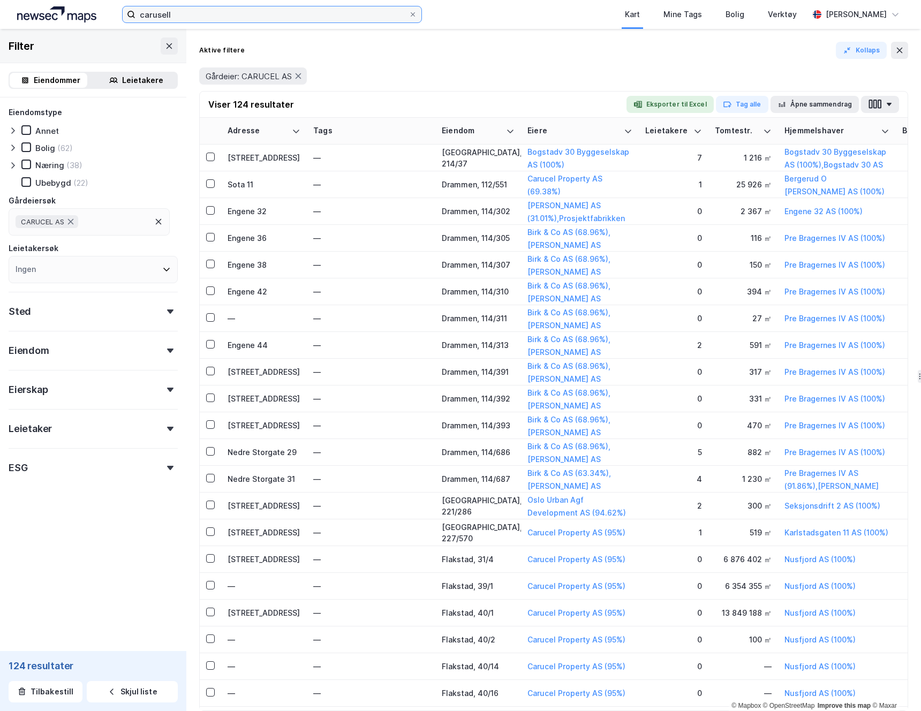
click at [203, 13] on input "carusell" at bounding box center [271, 14] width 273 height 16
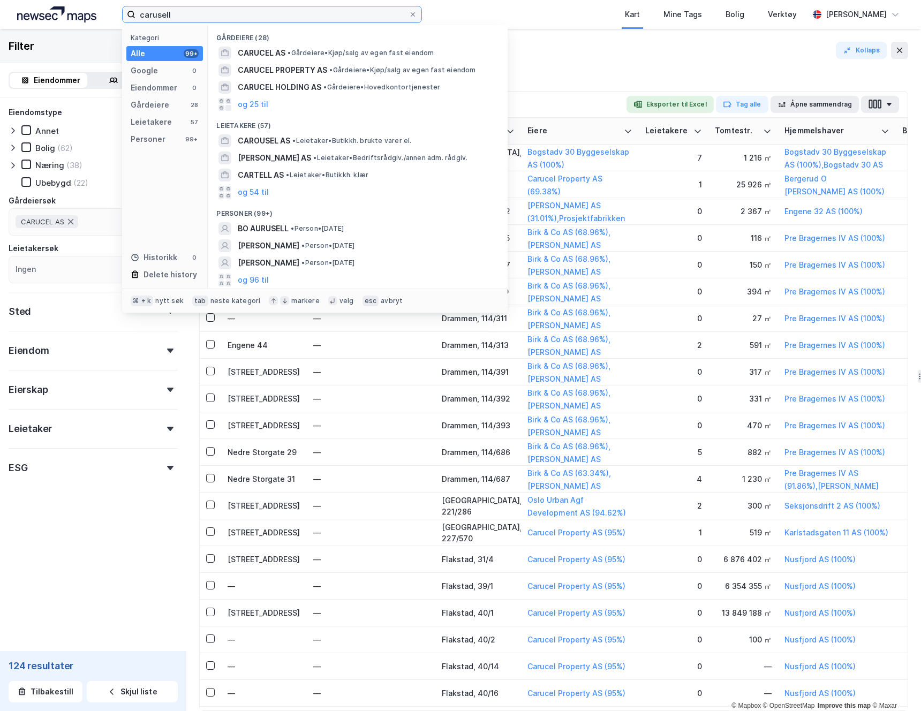
drag, startPoint x: 202, startPoint y: 15, endPoint x: 18, endPoint y: -2, distance: 184.4
click at [18, 0] on html "carusell Kategori Alle 99+ Google 0 Eiendommer 0 Gårdeiere 28 Leietakere 57 Per…" at bounding box center [460, 355] width 921 height 711
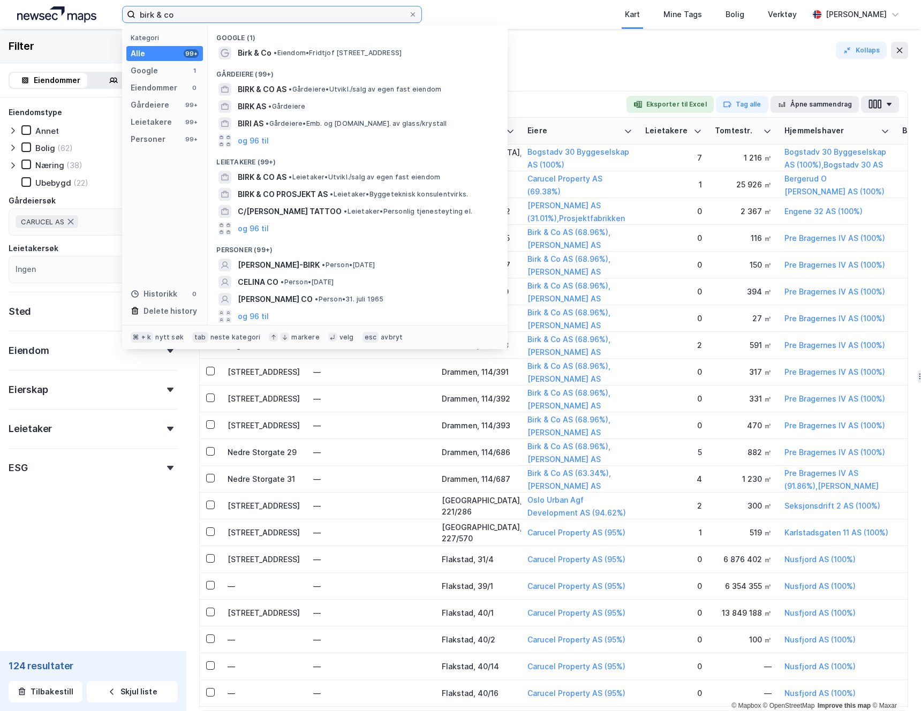
type input "birk & co"
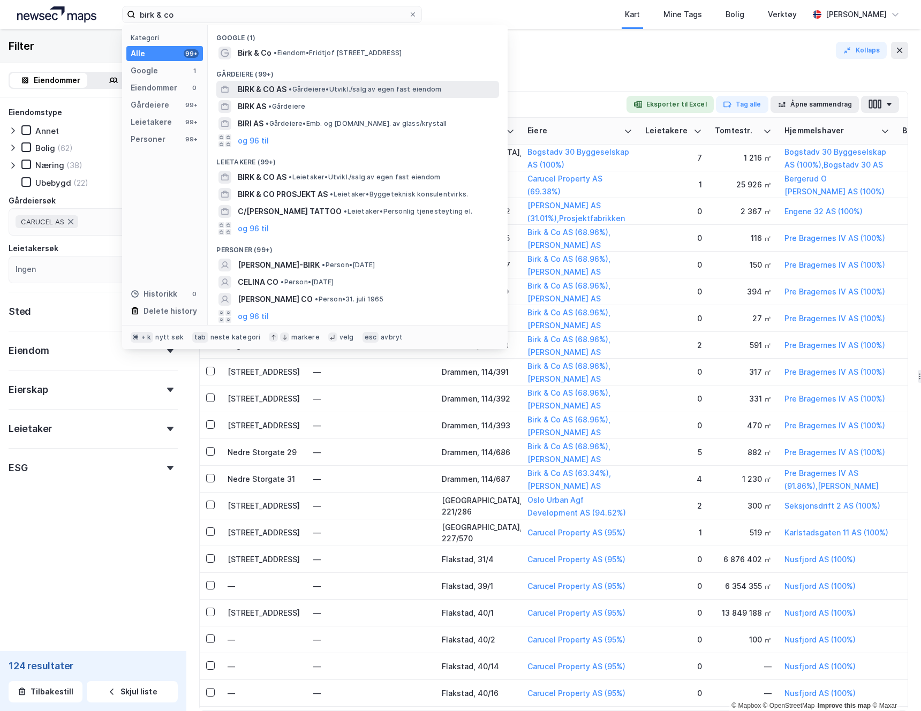
click at [275, 89] on span "BIRK & CO AS" at bounding box center [262, 89] width 49 height 13
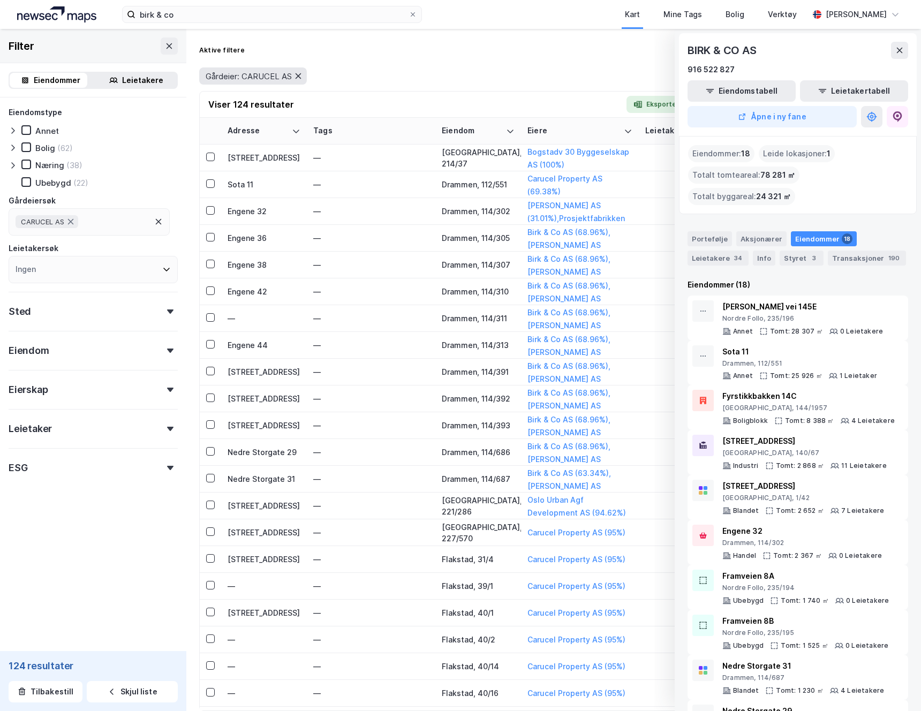
click at [302, 77] on icon at bounding box center [298, 76] width 9 height 9
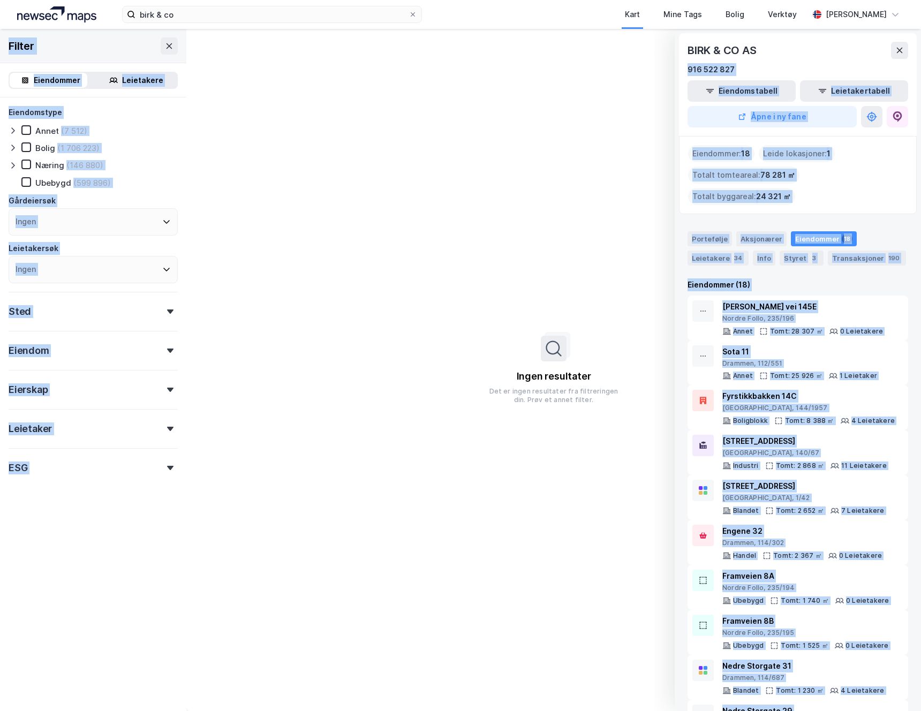
drag, startPoint x: 833, startPoint y: 47, endPoint x: 608, endPoint y: 63, distance: 225.0
click at [608, 63] on div "© Mapbox © OpenStreetMap Improve this map © Maxar BIRK & CO AS 916 522 827 Eien…" at bounding box center [460, 370] width 921 height 682
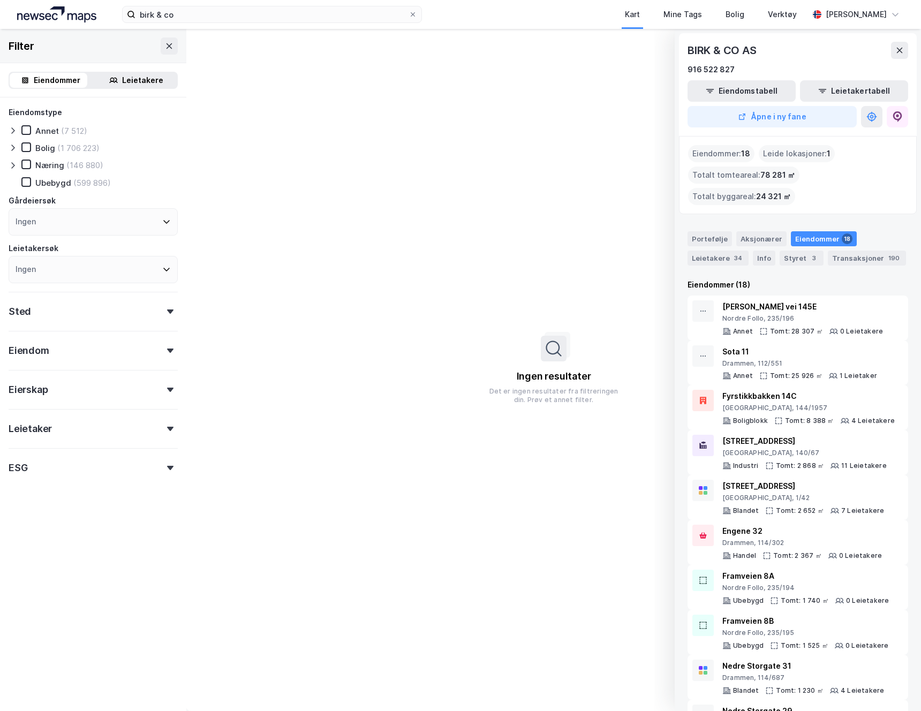
click at [772, 42] on div "BIRK & CO AS" at bounding box center [798, 50] width 221 height 17
click at [679, 45] on div "BIRK & CO AS 916 522 827 Eiendomstabell Leietakertabell Åpne i ny fane" at bounding box center [798, 84] width 238 height 103
click at [903, 55] on button at bounding box center [899, 50] width 17 height 17
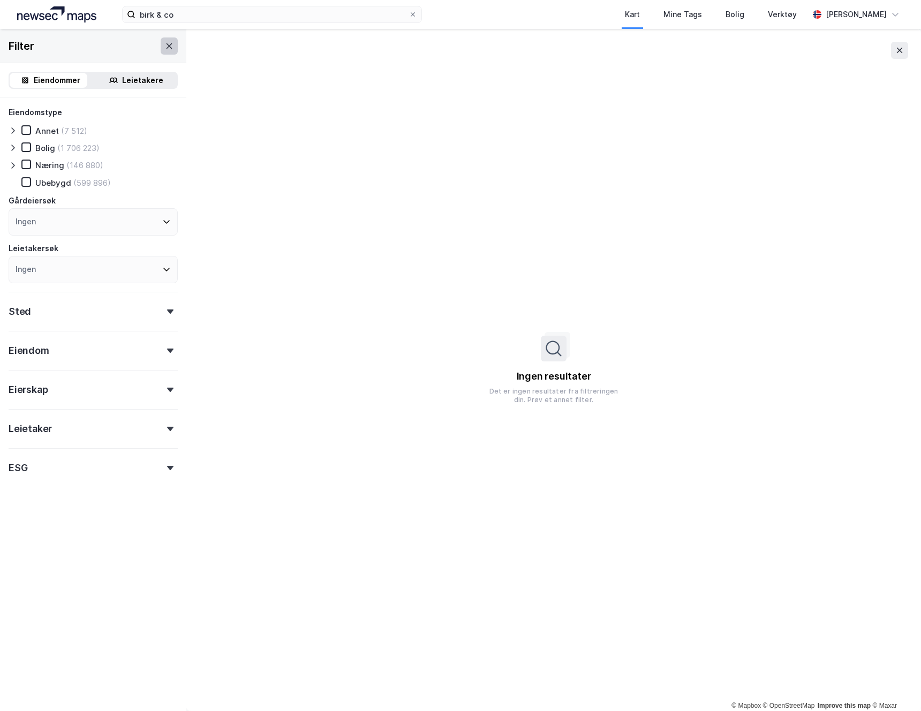
click at [165, 47] on icon at bounding box center [169, 46] width 9 height 9
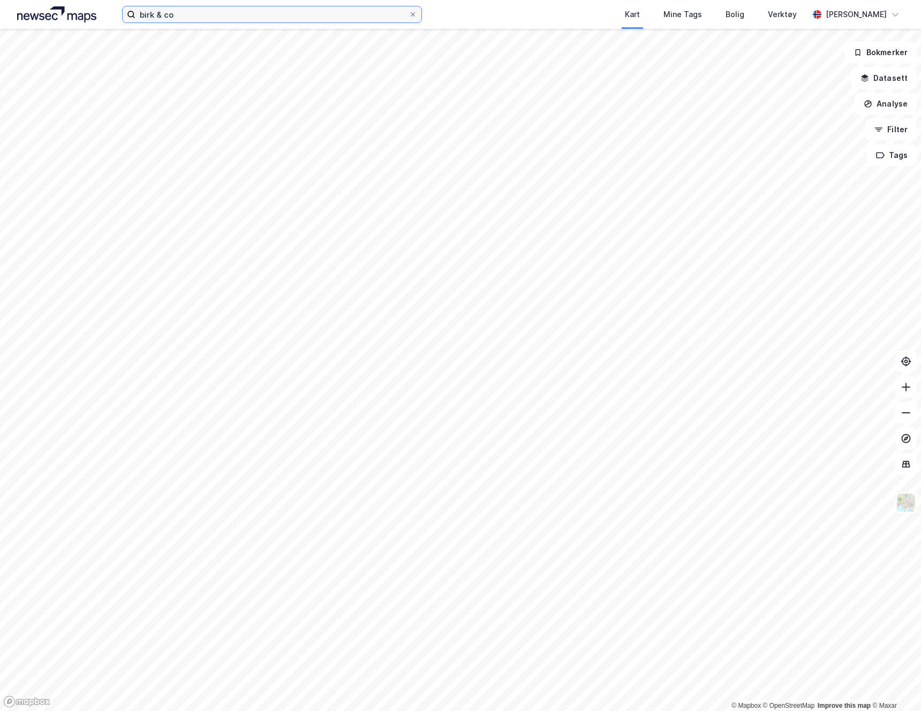
click at [183, 18] on input "birk & co" at bounding box center [271, 14] width 273 height 16
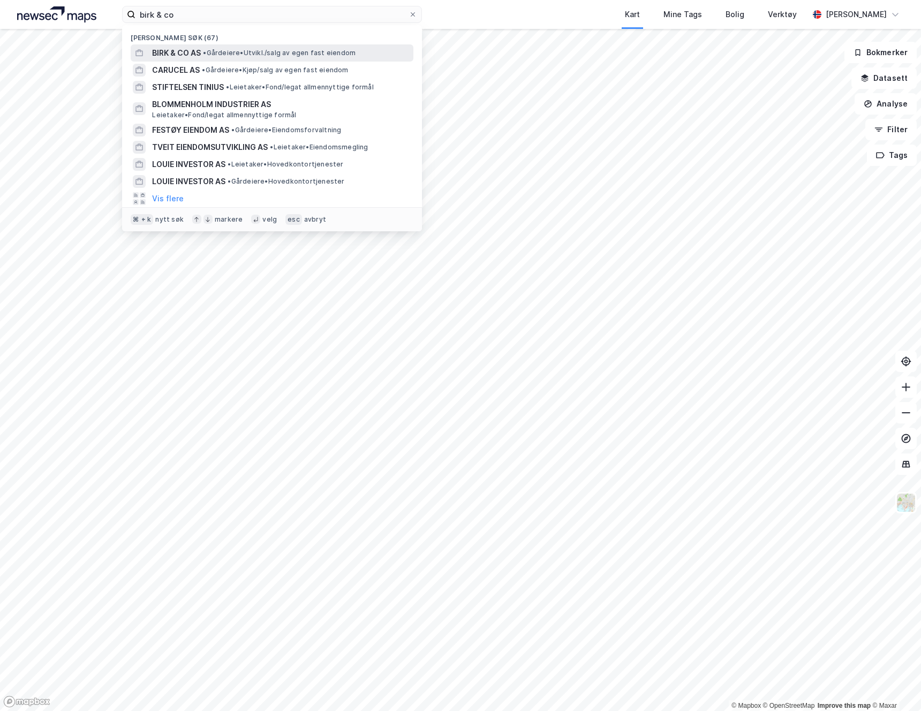
click at [198, 49] on span "BIRK & CO AS" at bounding box center [176, 53] width 49 height 13
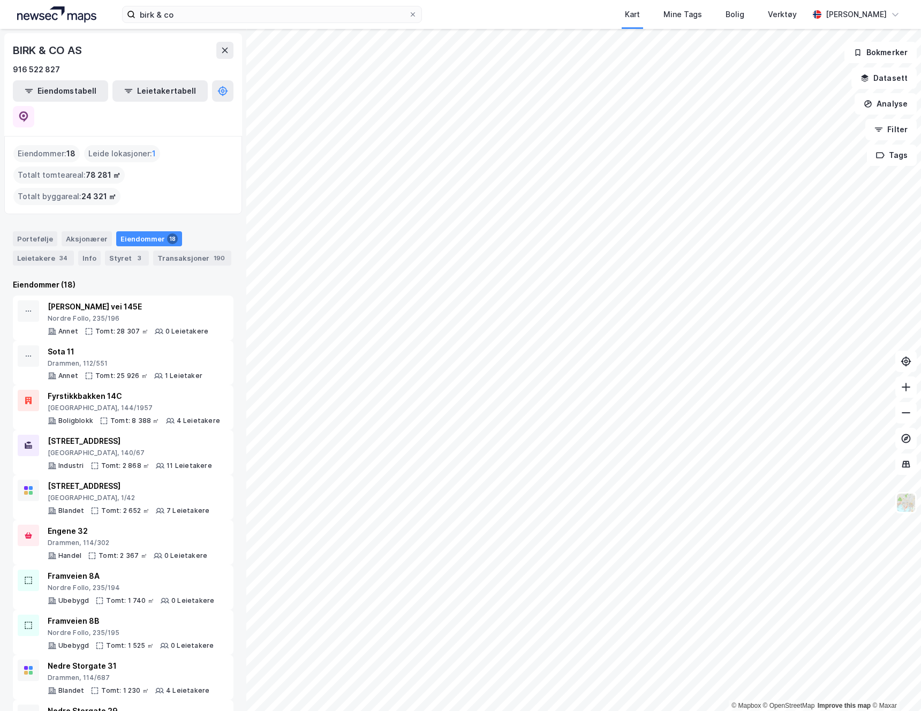
click at [44, 145] on div "Eiendommer : 18" at bounding box center [46, 153] width 66 height 17
click at [74, 87] on button "Eiendomstabell" at bounding box center [60, 90] width 95 height 21
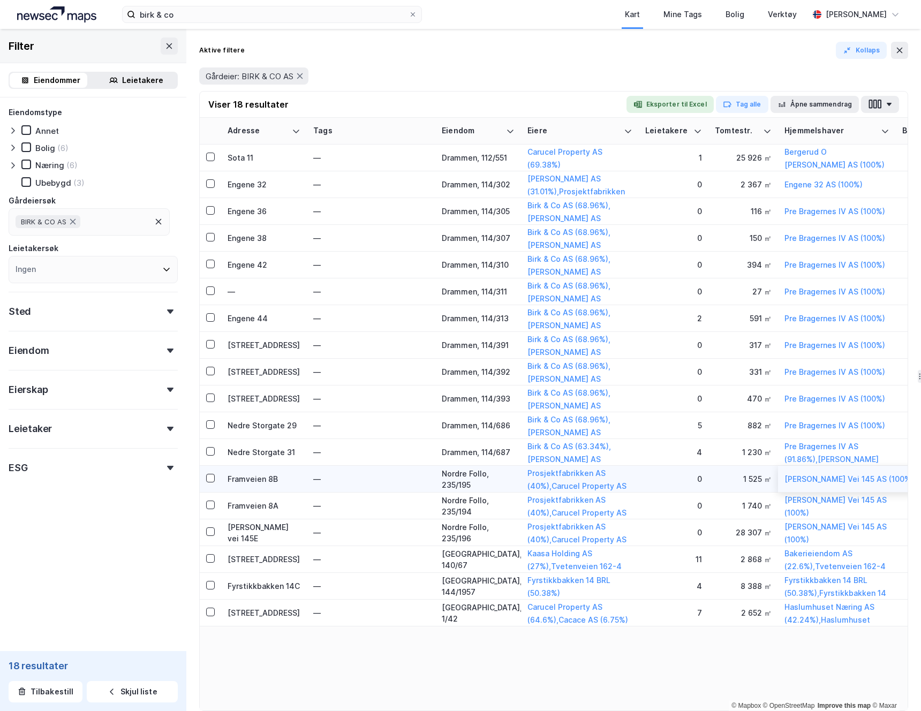
click at [850, 471] on td "Roald Amundsens Vei 145 AS (100%)" at bounding box center [849, 479] width 142 height 27
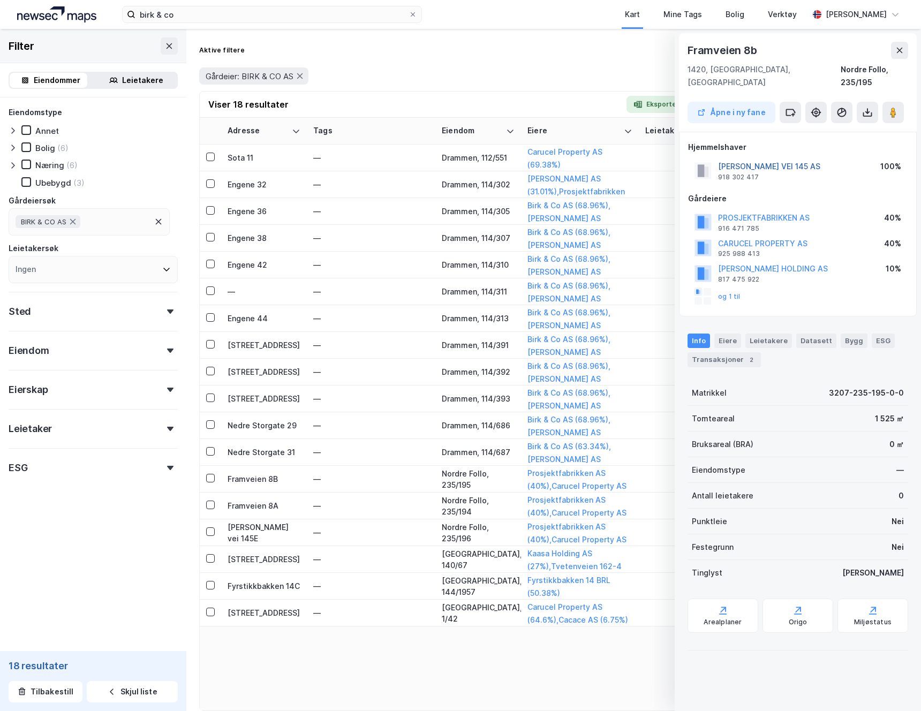
click at [0, 0] on button "[PERSON_NAME] VEI 145 AS" at bounding box center [0, 0] width 0 height 0
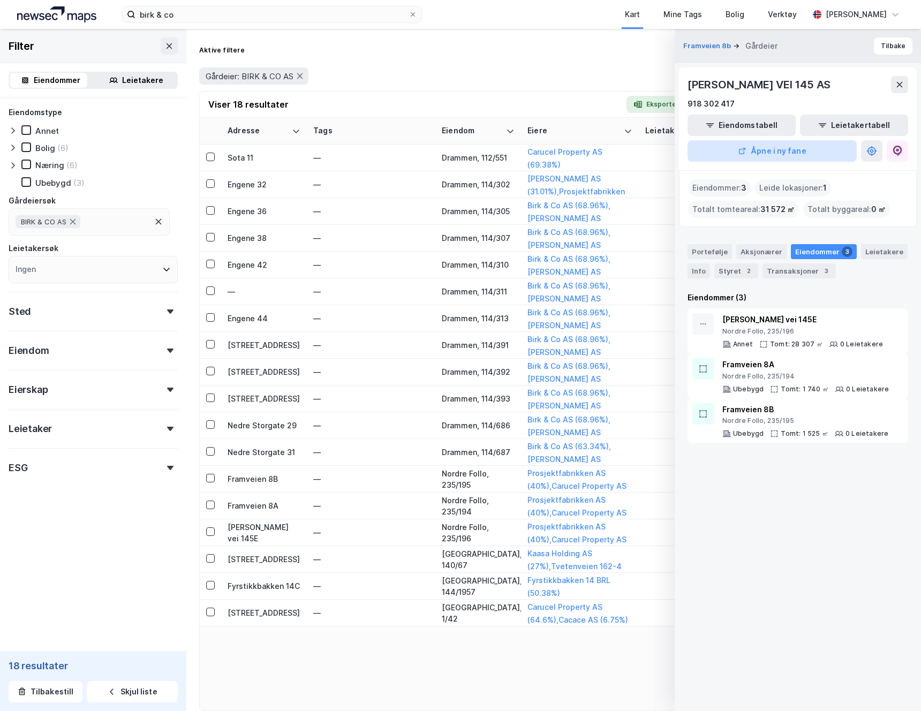
click at [786, 152] on button "Åpne i ny fane" at bounding box center [772, 150] width 169 height 21
